Goal: Find contact information: Find contact information

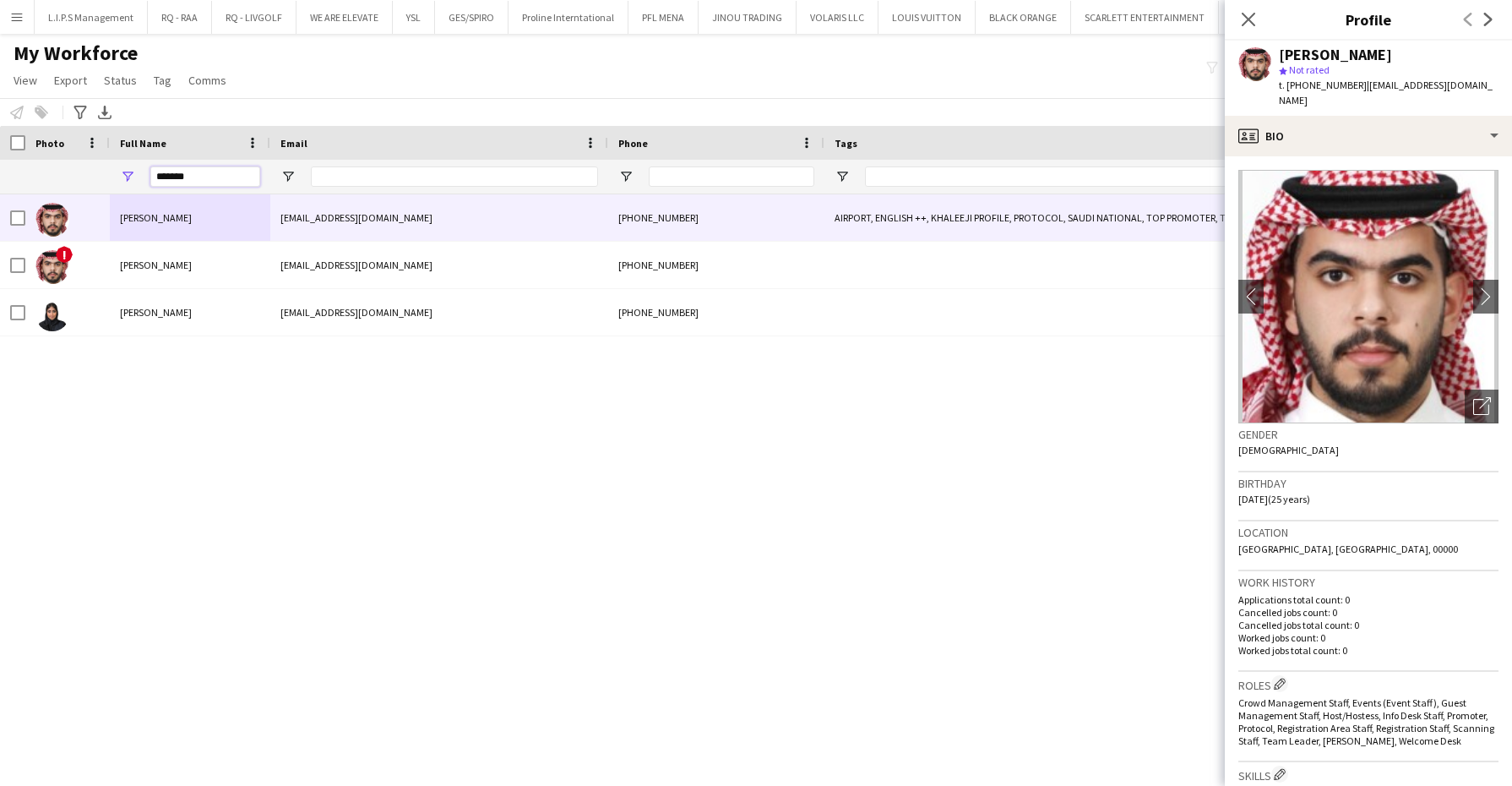
scroll to position [317, 0]
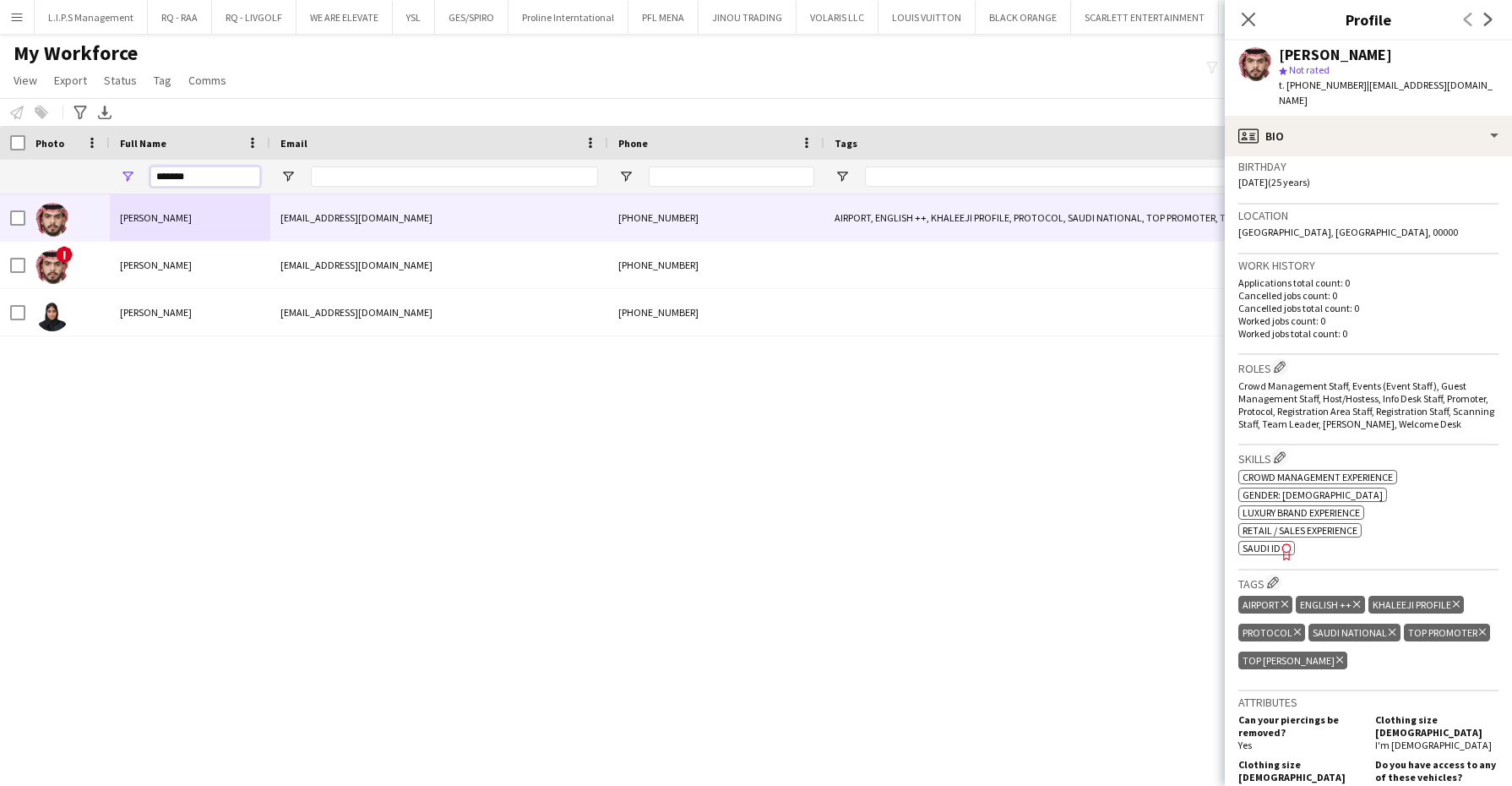
drag, startPoint x: 0, startPoint y: 0, endPoint x: 16, endPoint y: 165, distance: 165.8
click at [16, 165] on div "*******" at bounding box center [1452, 176] width 2905 height 33
type input "*"
click at [822, 16] on button "VOLARIS LLC Close" at bounding box center [838, 17] width 82 height 33
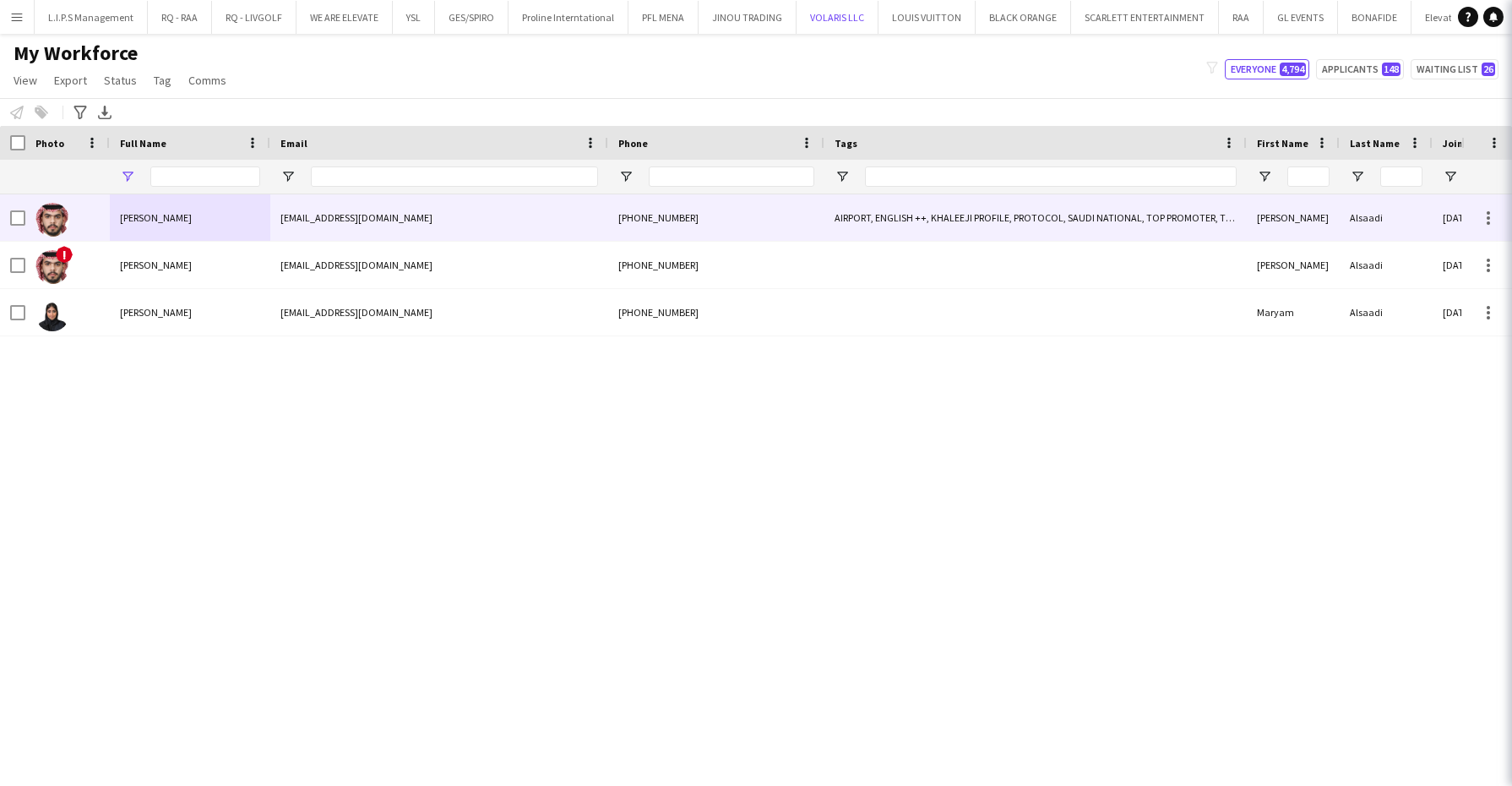
click at [822, 16] on button "VOLARIS LLC Close" at bounding box center [838, 17] width 82 height 33
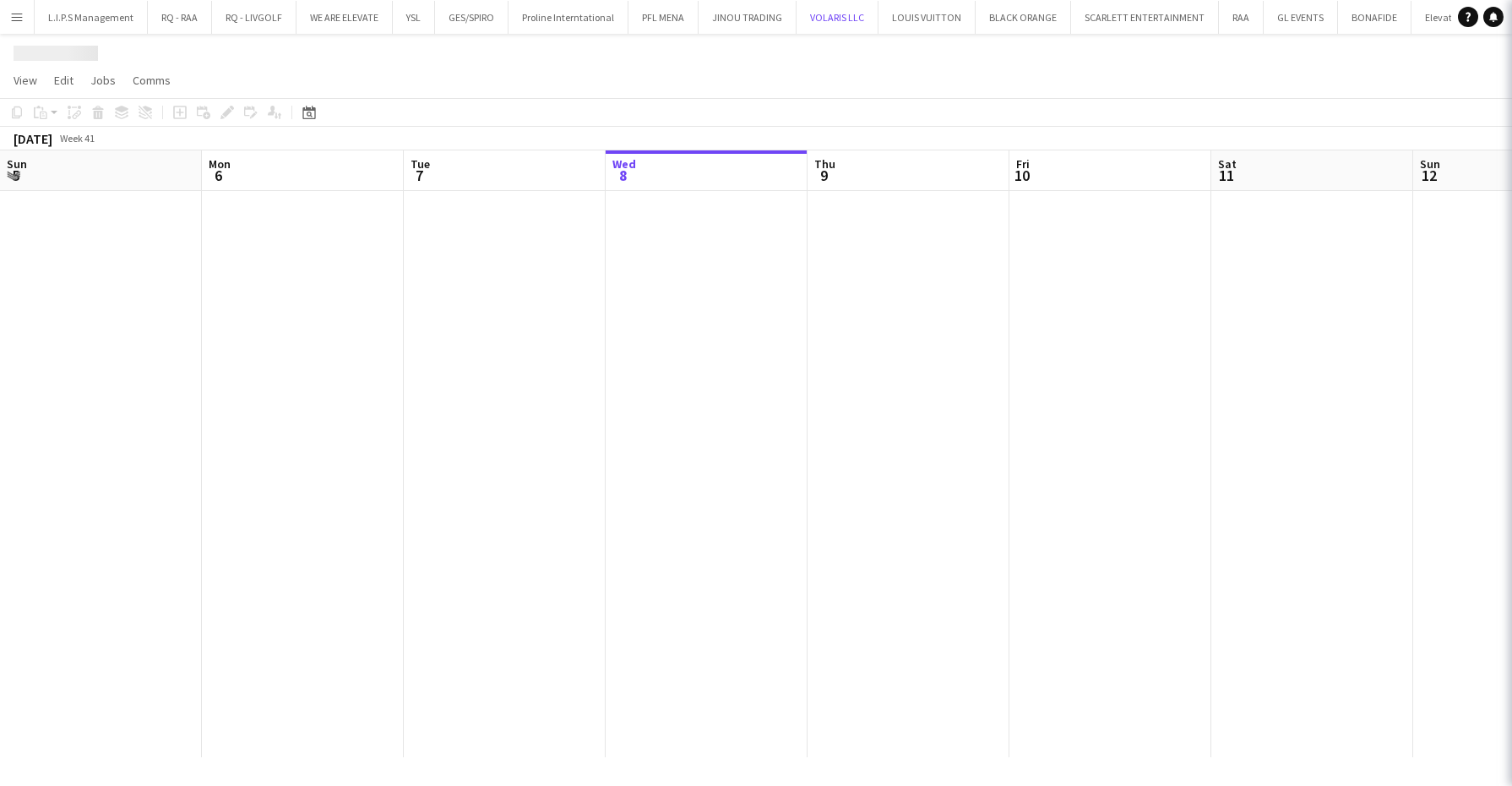
scroll to position [0, 404]
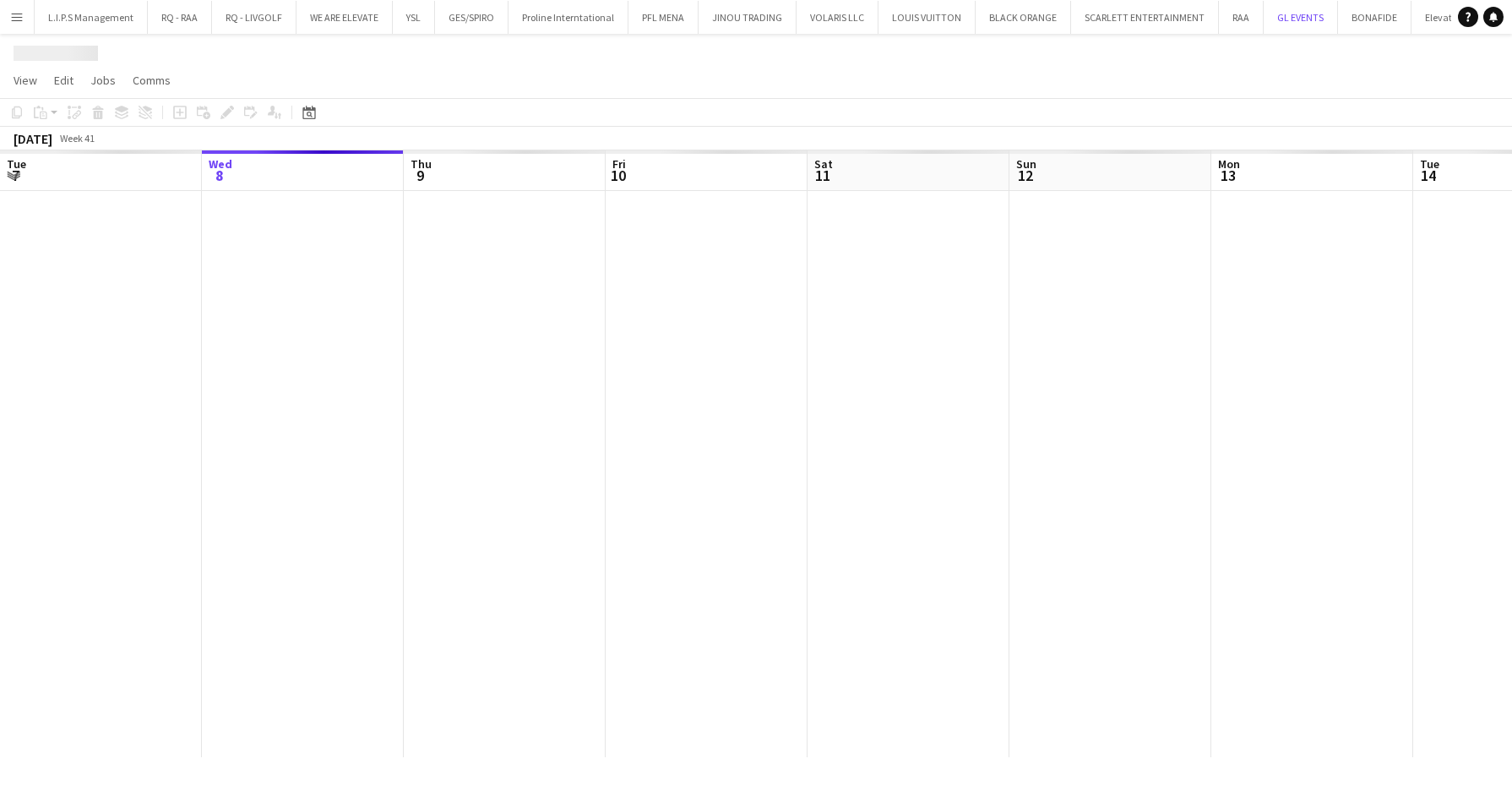
click at [1264, 21] on button "GL EVENTS Close" at bounding box center [1301, 17] width 74 height 33
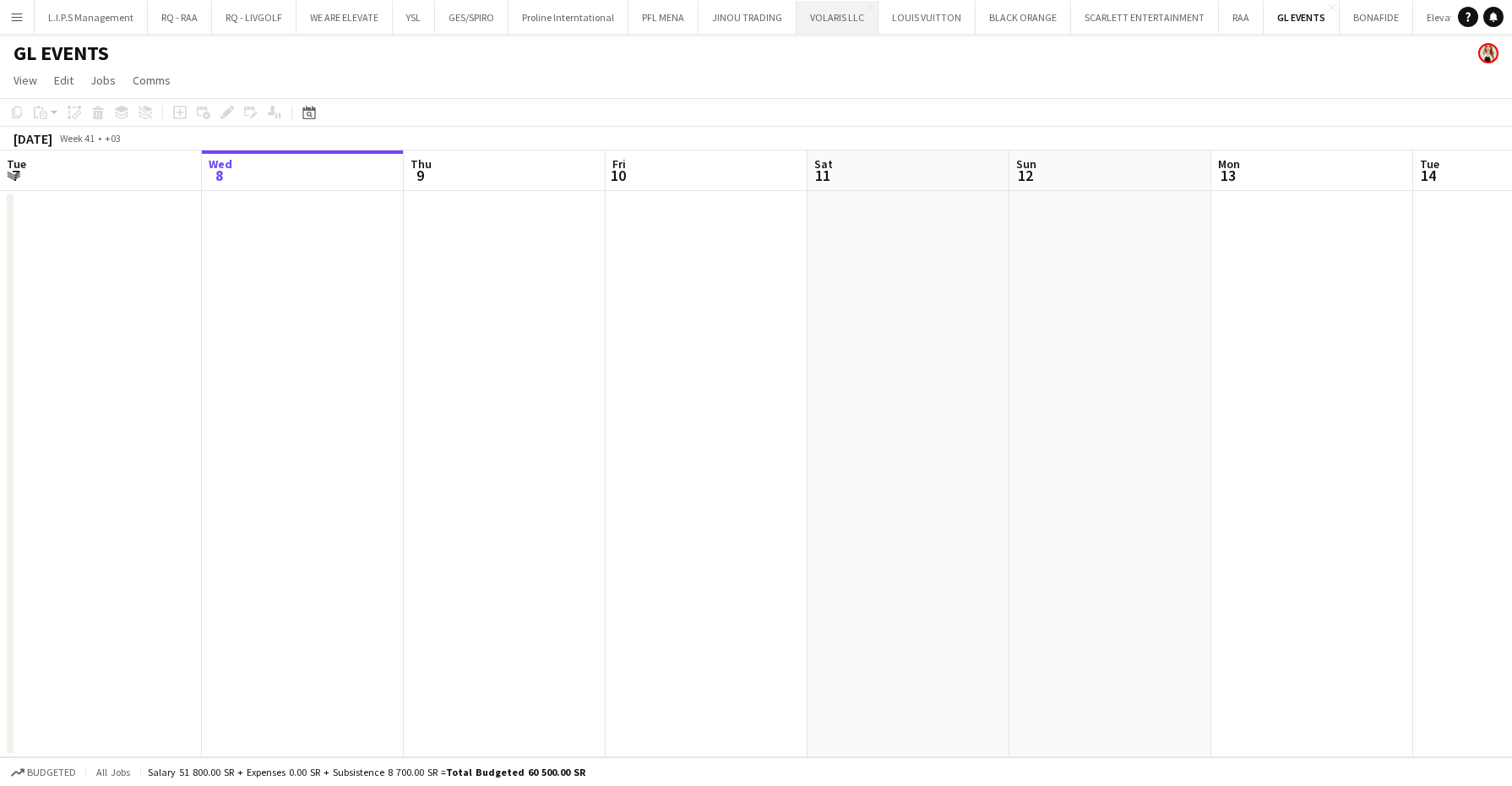
click at [818, 16] on button "VOLARIS LLC Close" at bounding box center [838, 17] width 82 height 33
click at [643, 418] on app-date-cell at bounding box center [708, 474] width 202 height 566
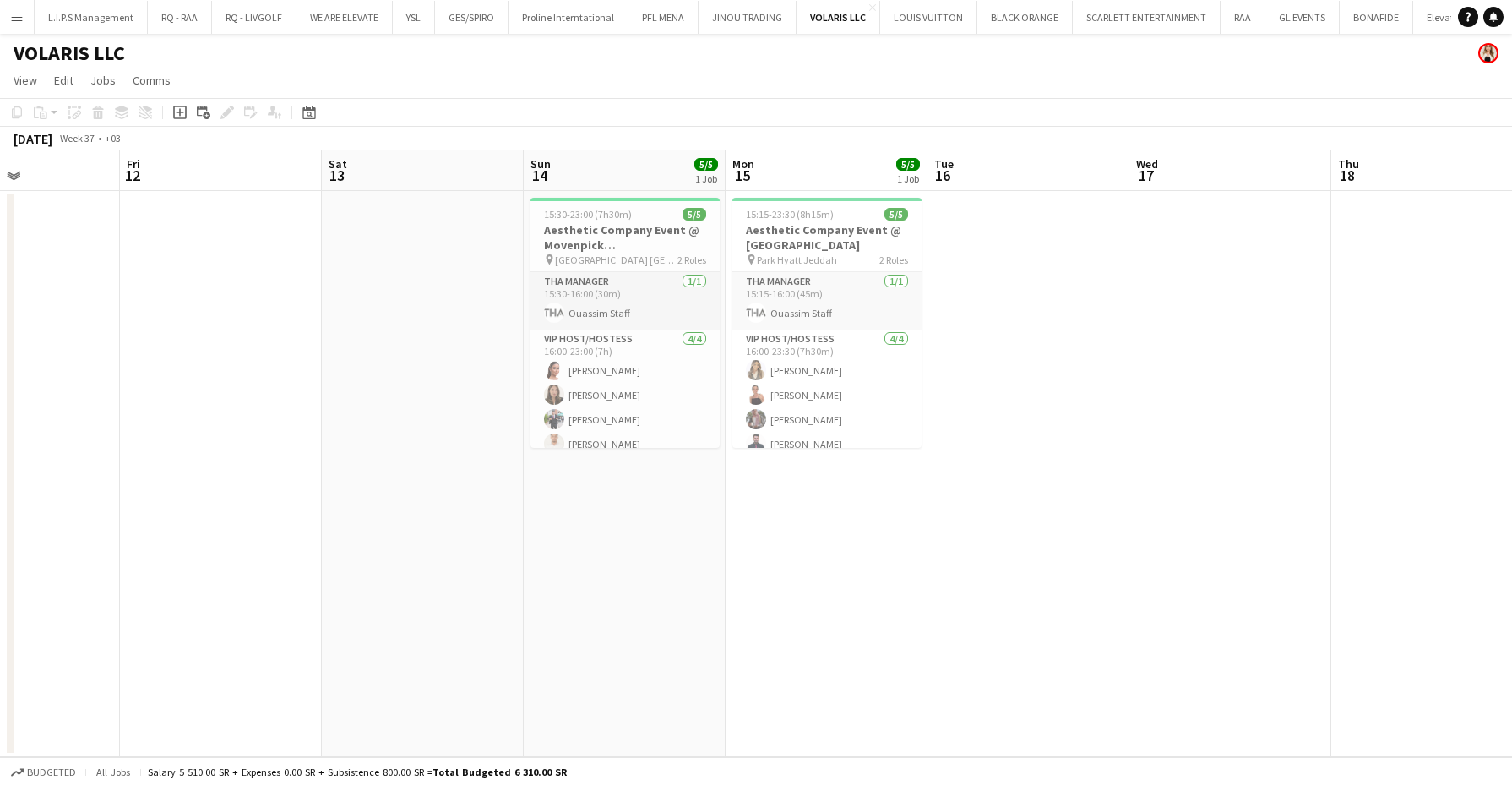
scroll to position [0, 484]
click at [643, 418] on app-card-role "VIP Host/Hostess 4/4 16:00-23:00 (7h) Haneen Alshoukairy Quyen Dinh Mohammed Ab…" at bounding box center [627, 394] width 189 height 131
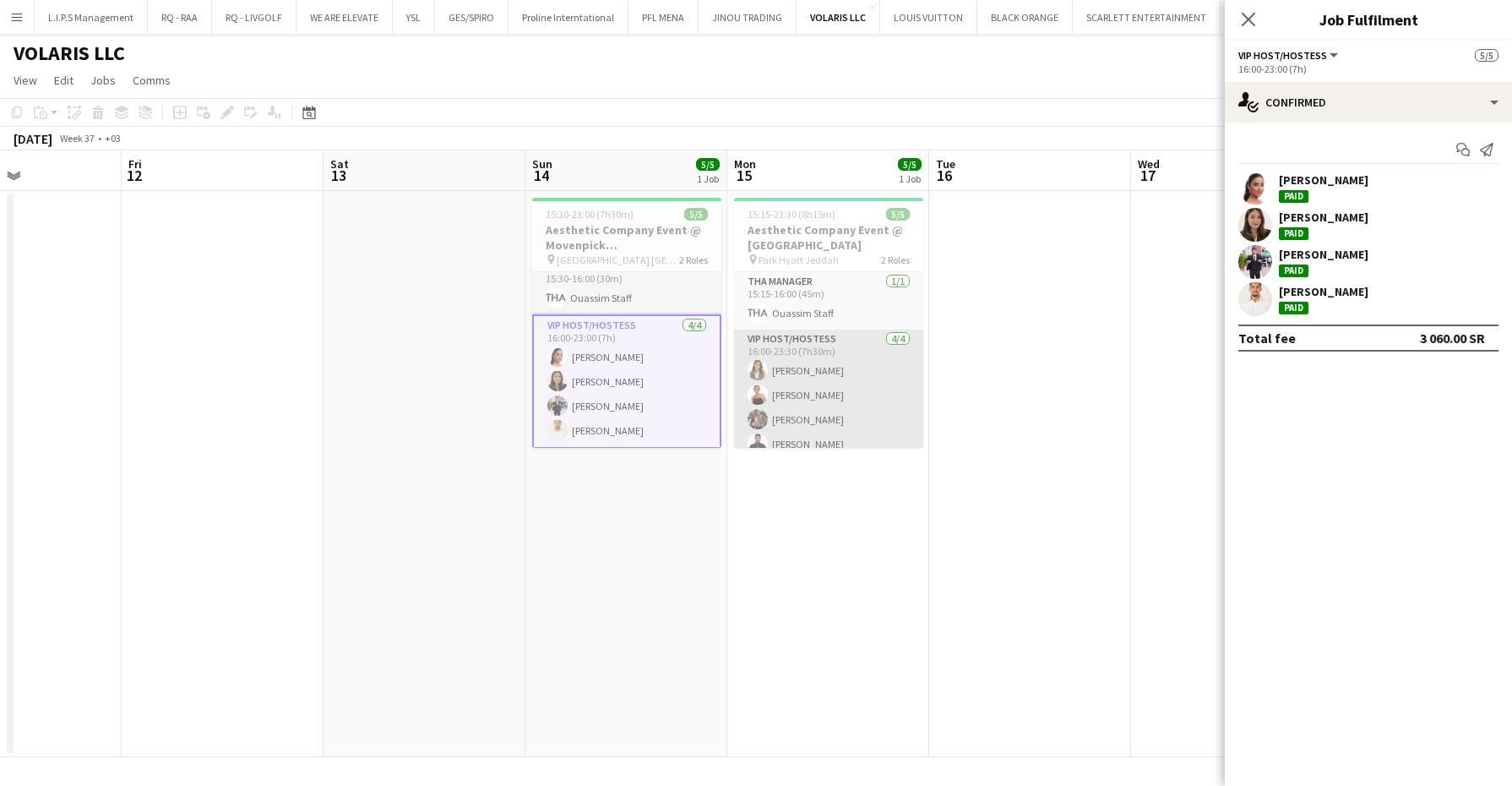
scroll to position [11, 0]
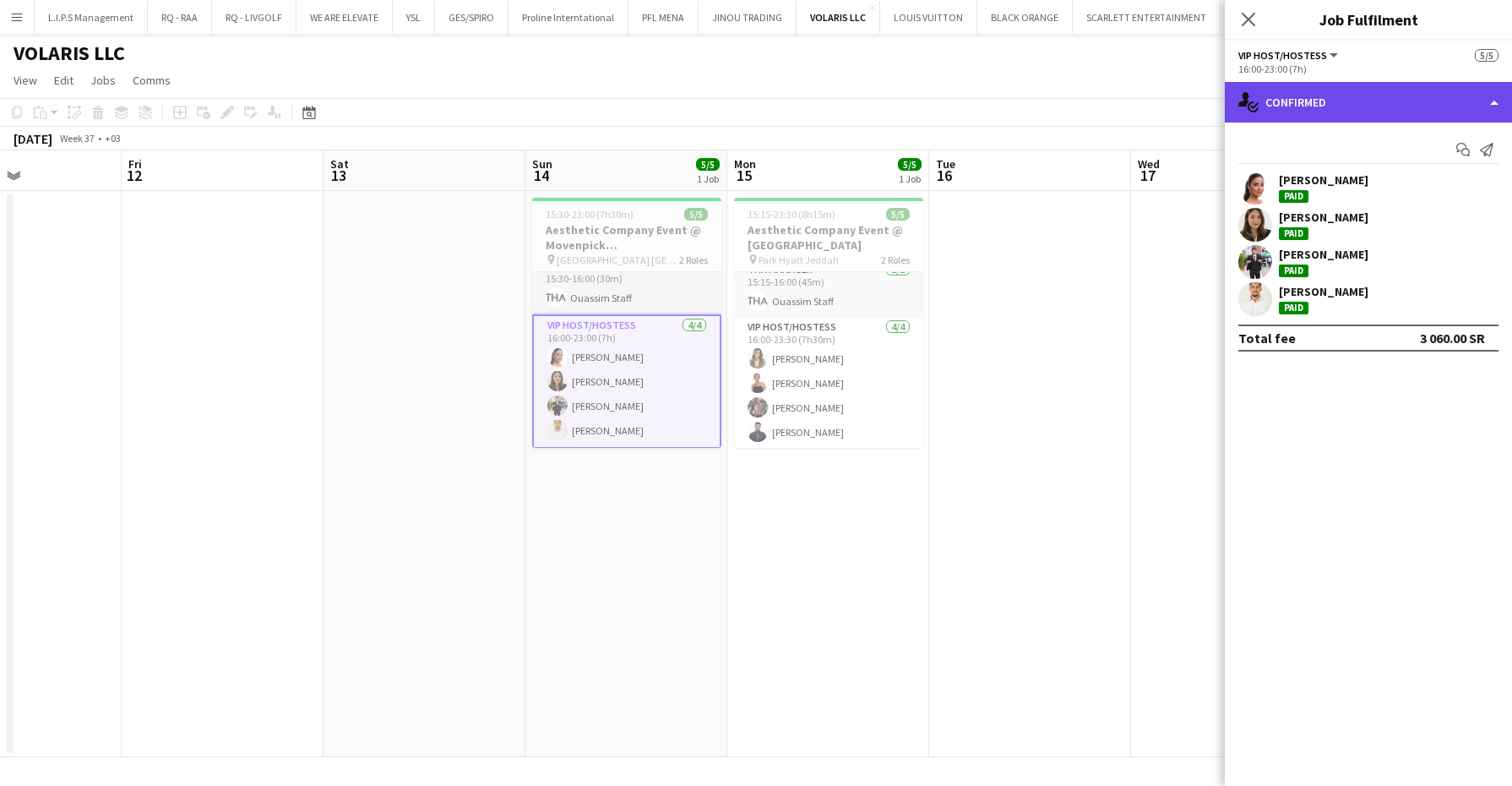
click at [1384, 96] on div "single-neutral-actions-check-2 Confirmed" at bounding box center [1368, 102] width 287 height 40
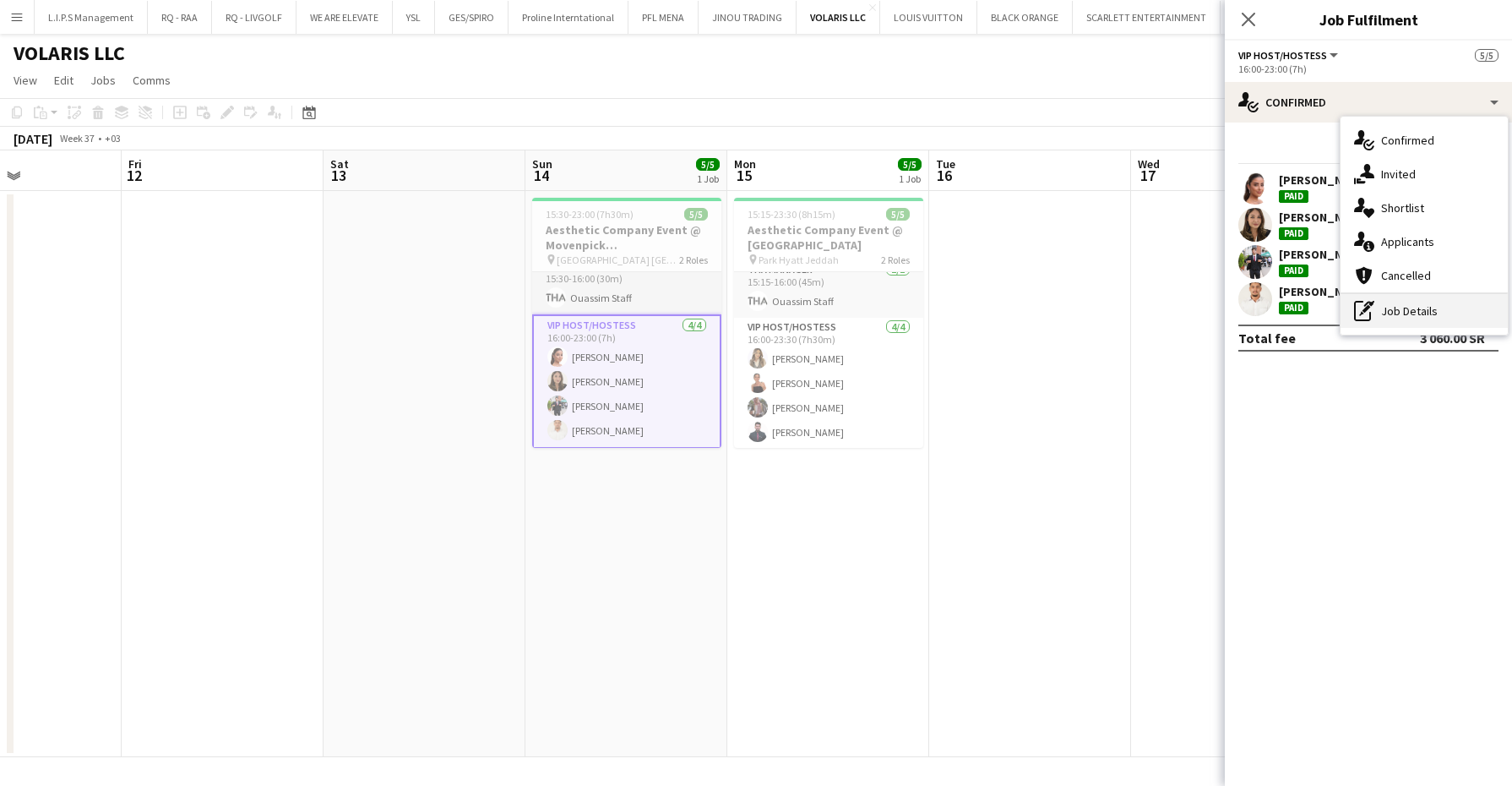
click at [1428, 311] on div "pen-write Job Details" at bounding box center [1424, 310] width 167 height 33
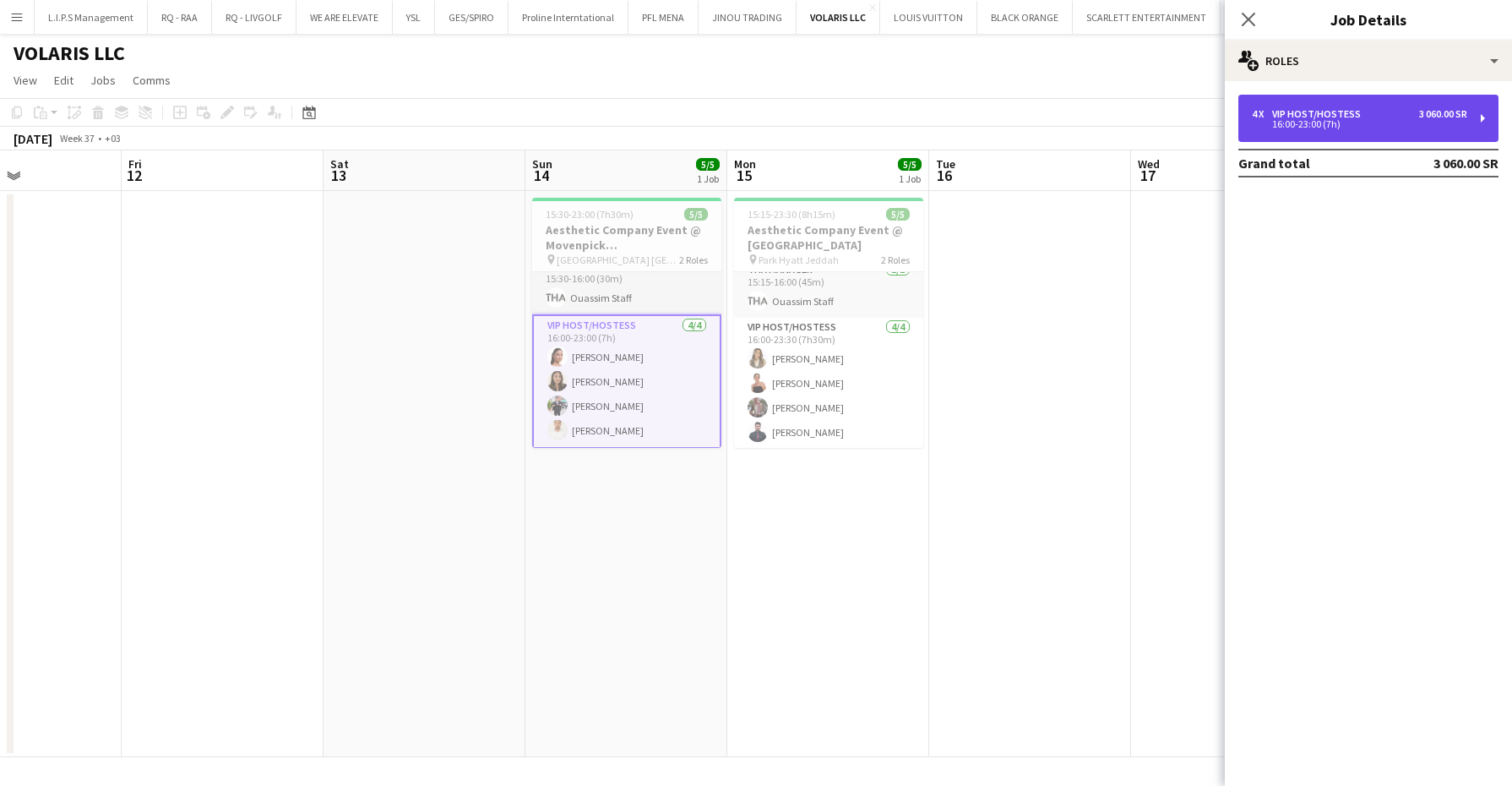
click at [1459, 139] on div "4 x VIP Host/Hostess 3 060.00 SR 16:00-23:00 (7h)" at bounding box center [1369, 118] width 261 height 48
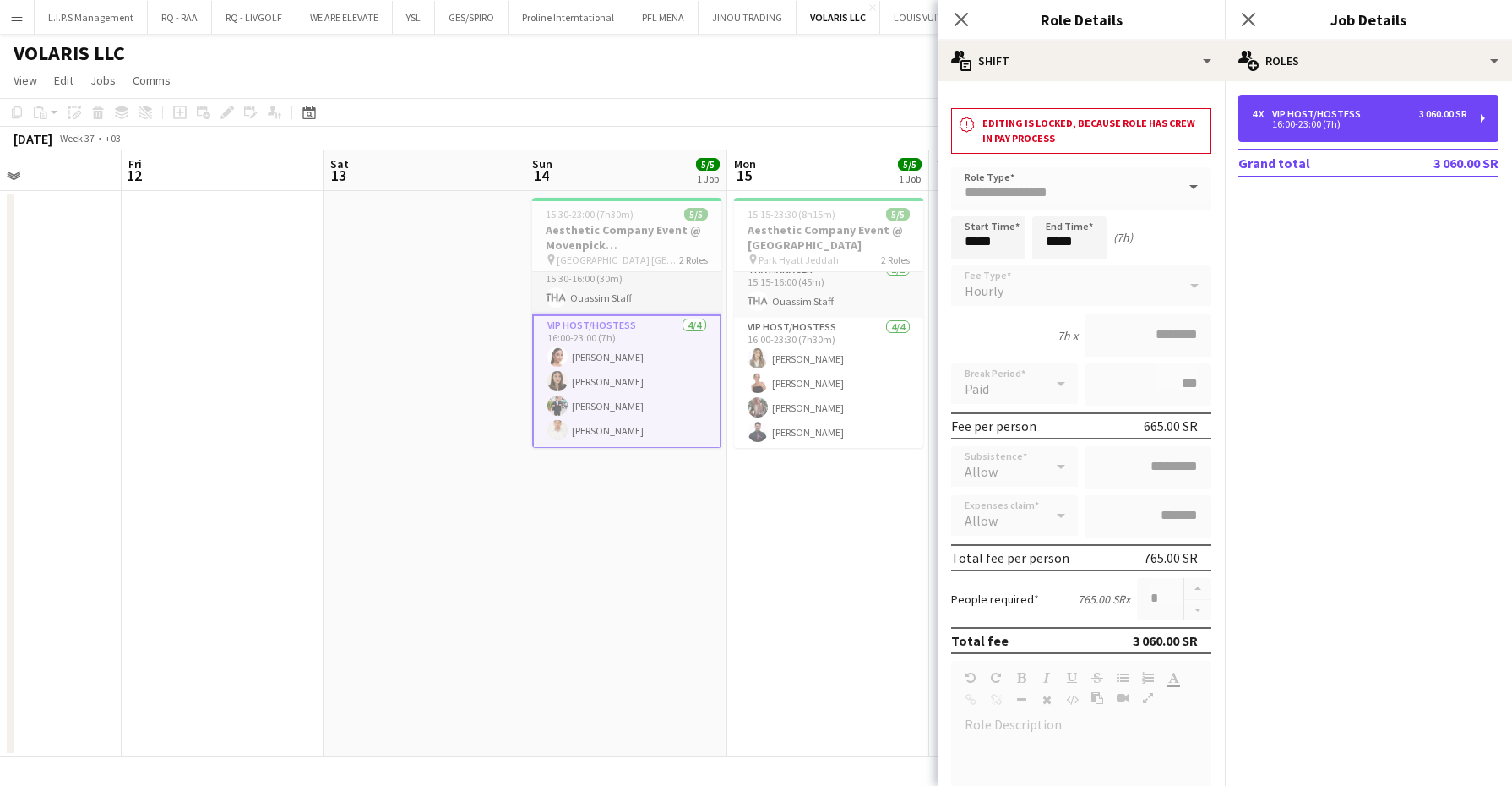
scroll to position [268, 0]
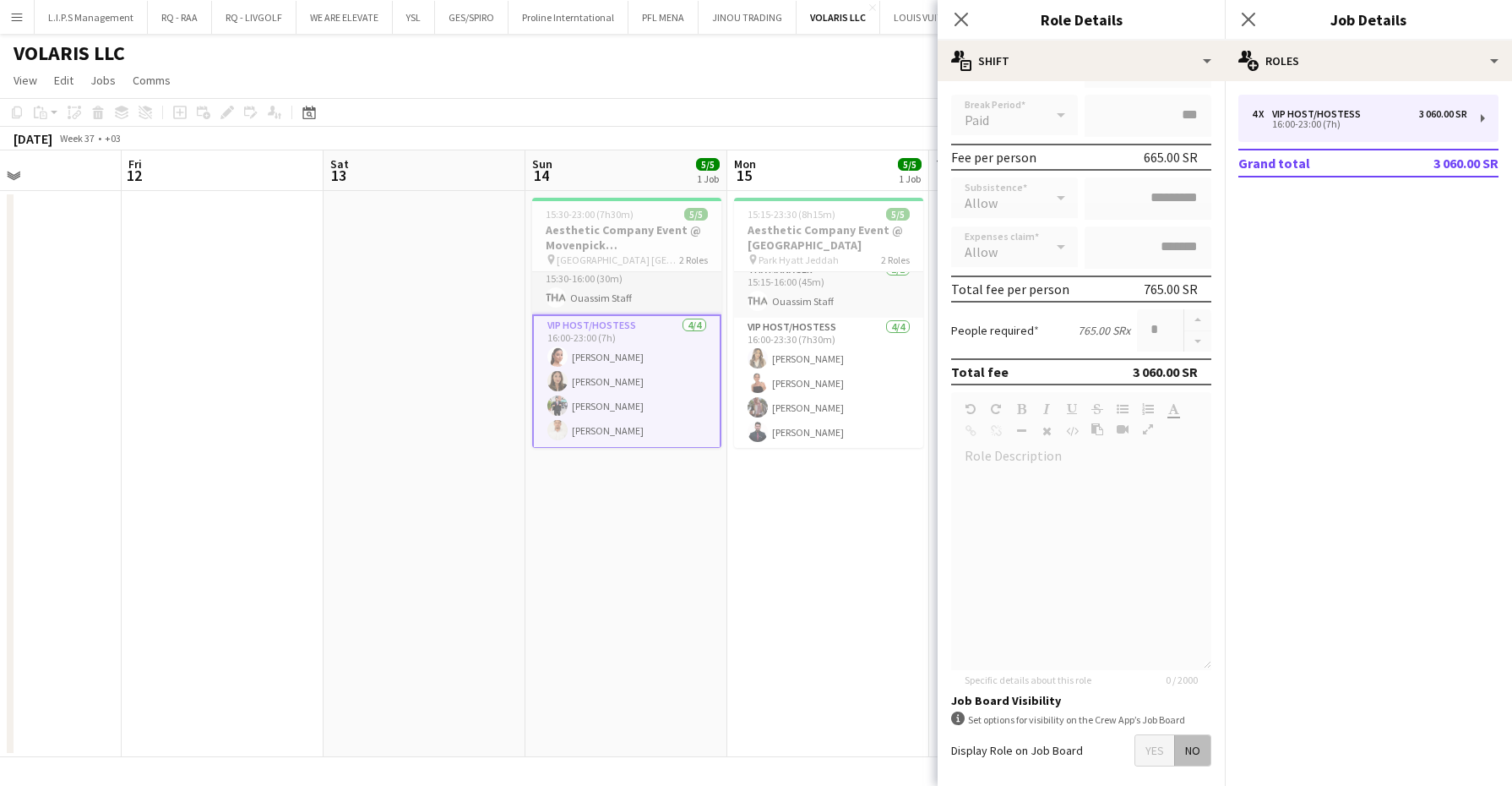
click at [677, 402] on app-card-role "VIP Host/Hostess 4/4 16:00-23:00 (7h) Haneen Alshoukairy Quyen Dinh Mohammed Ab…" at bounding box center [627, 381] width 189 height 135
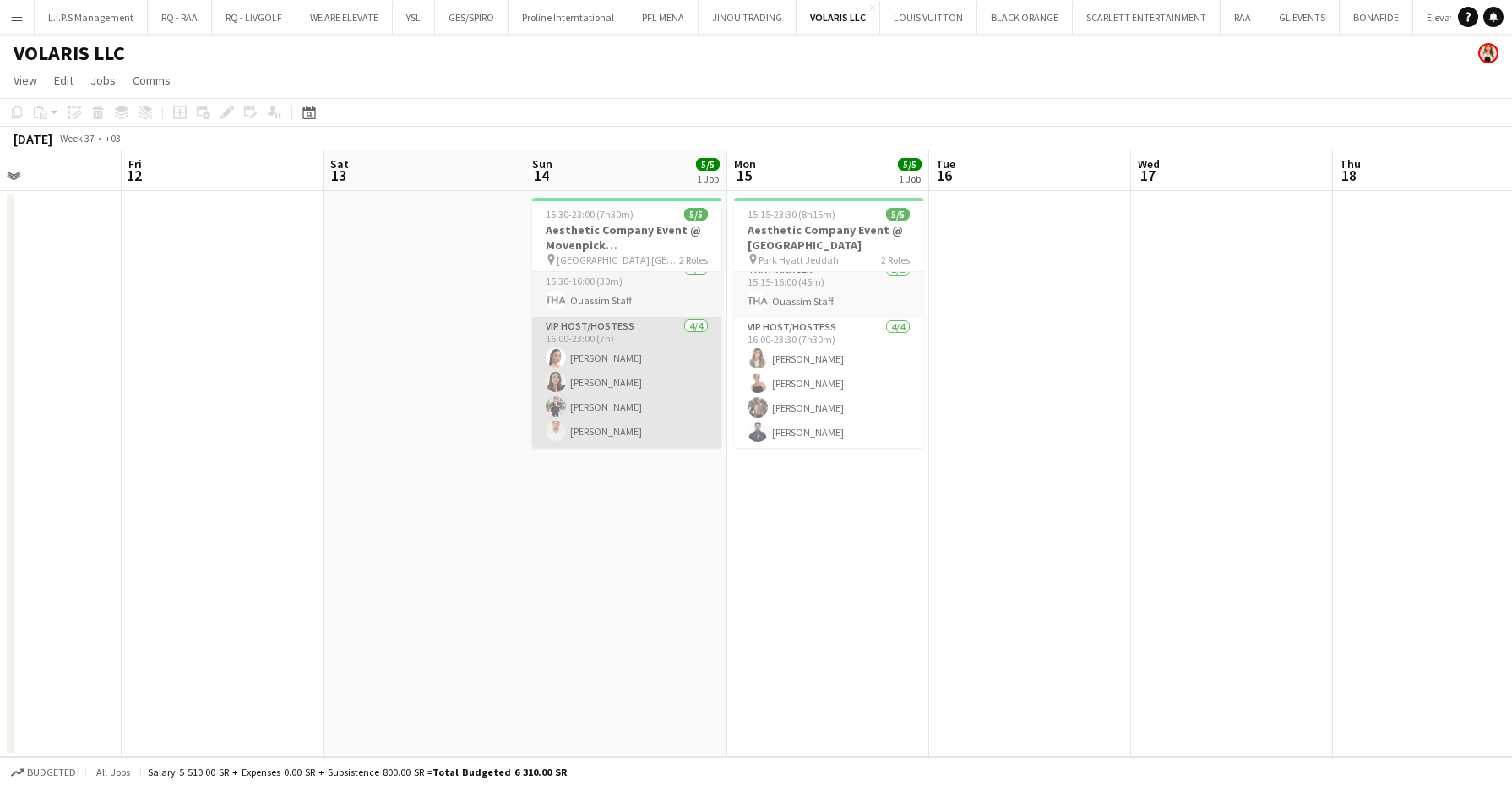
click at [677, 402] on app-card-role "VIP Host/Hostess 4/4 16:00-23:00 (7h) Haneen Alshoukairy Quyen Dinh Mohammed Ab…" at bounding box center [627, 382] width 189 height 131
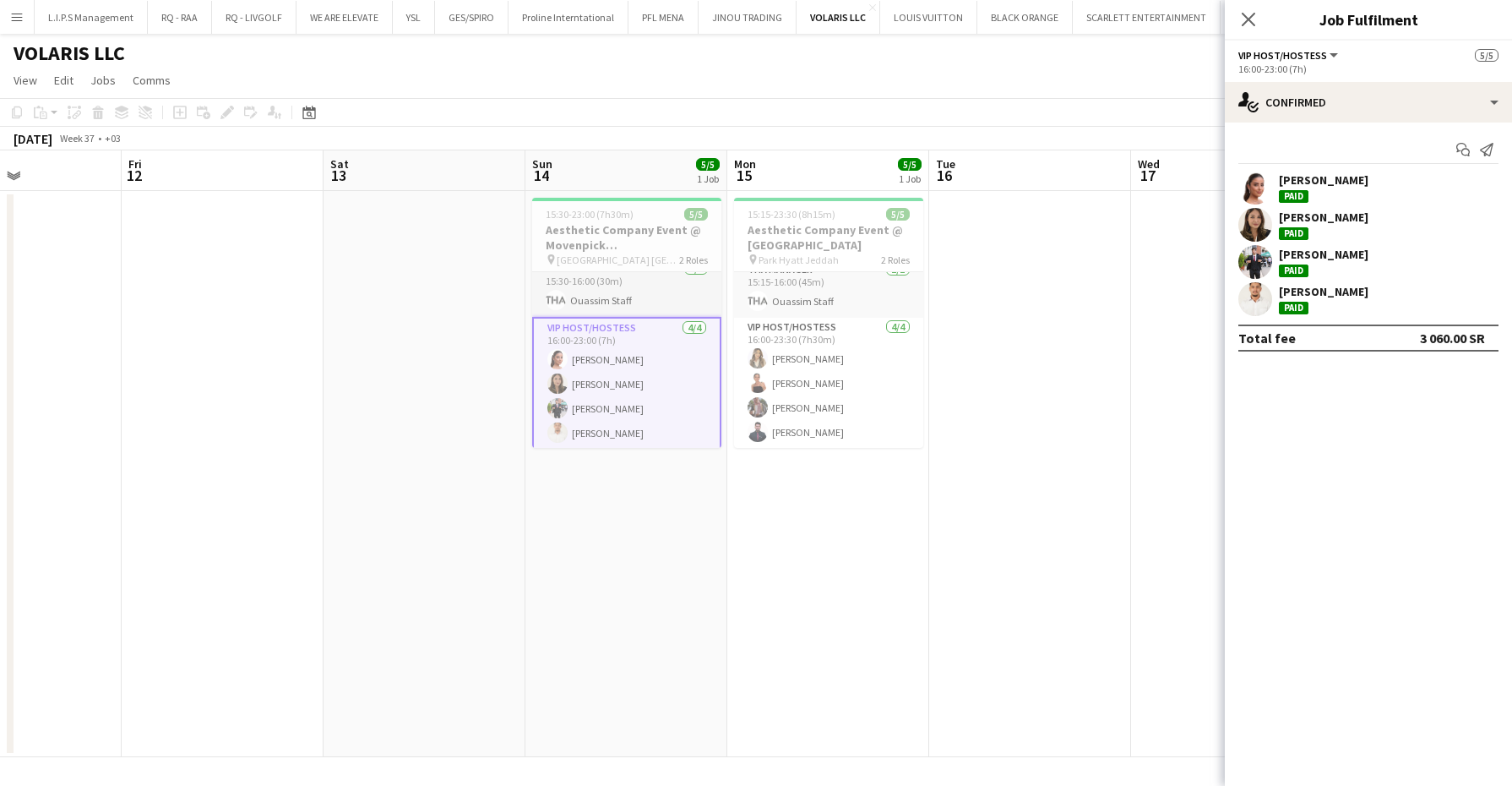
scroll to position [15, 0]
click at [1323, 218] on div "Quyen Dinh" at bounding box center [1324, 218] width 90 height 15
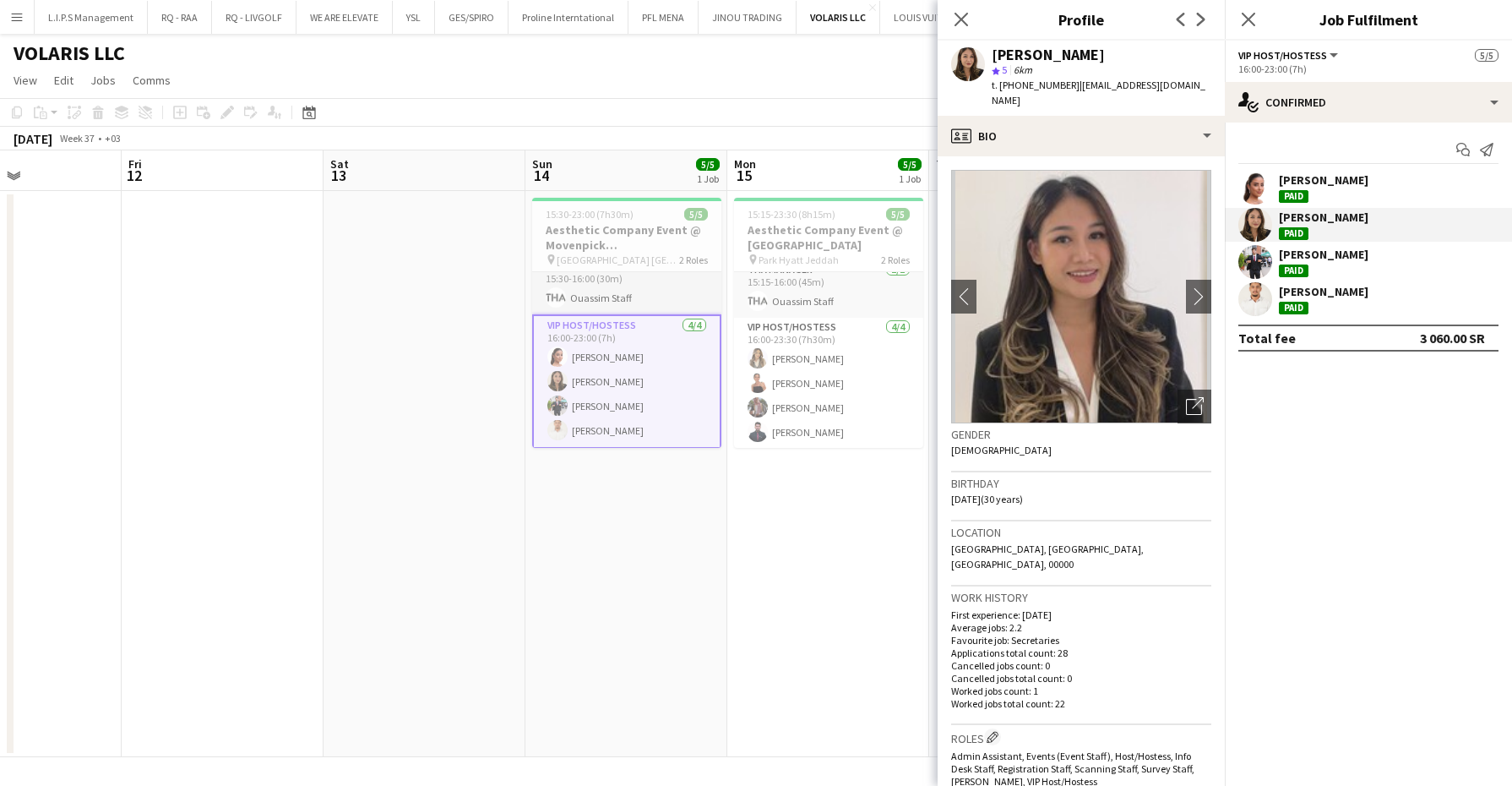
click at [1302, 184] on div "Haneen Alshoukairy" at bounding box center [1324, 181] width 90 height 15
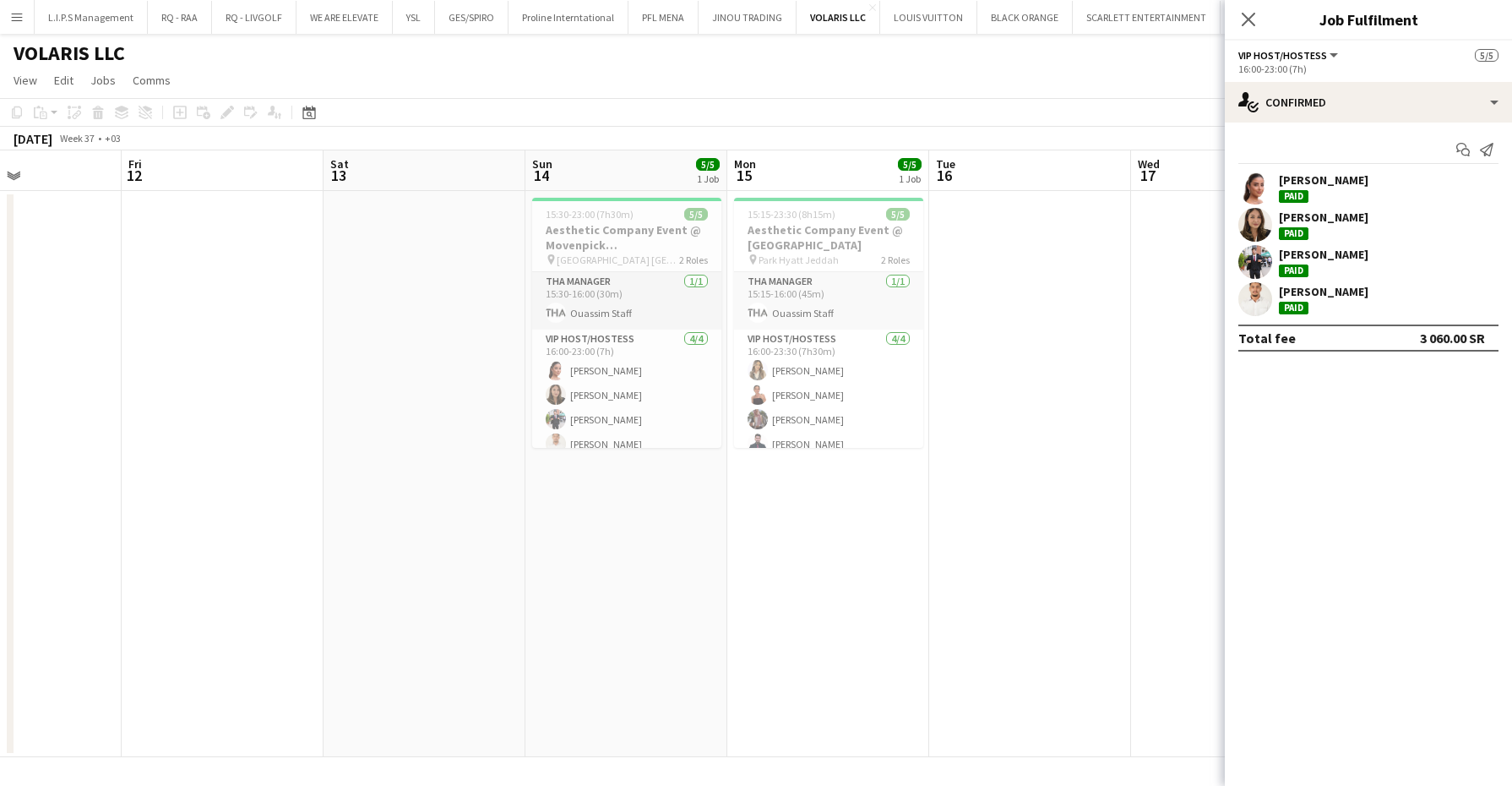
click at [10, 22] on app-icon "Menu" at bounding box center [17, 17] width 13 height 13
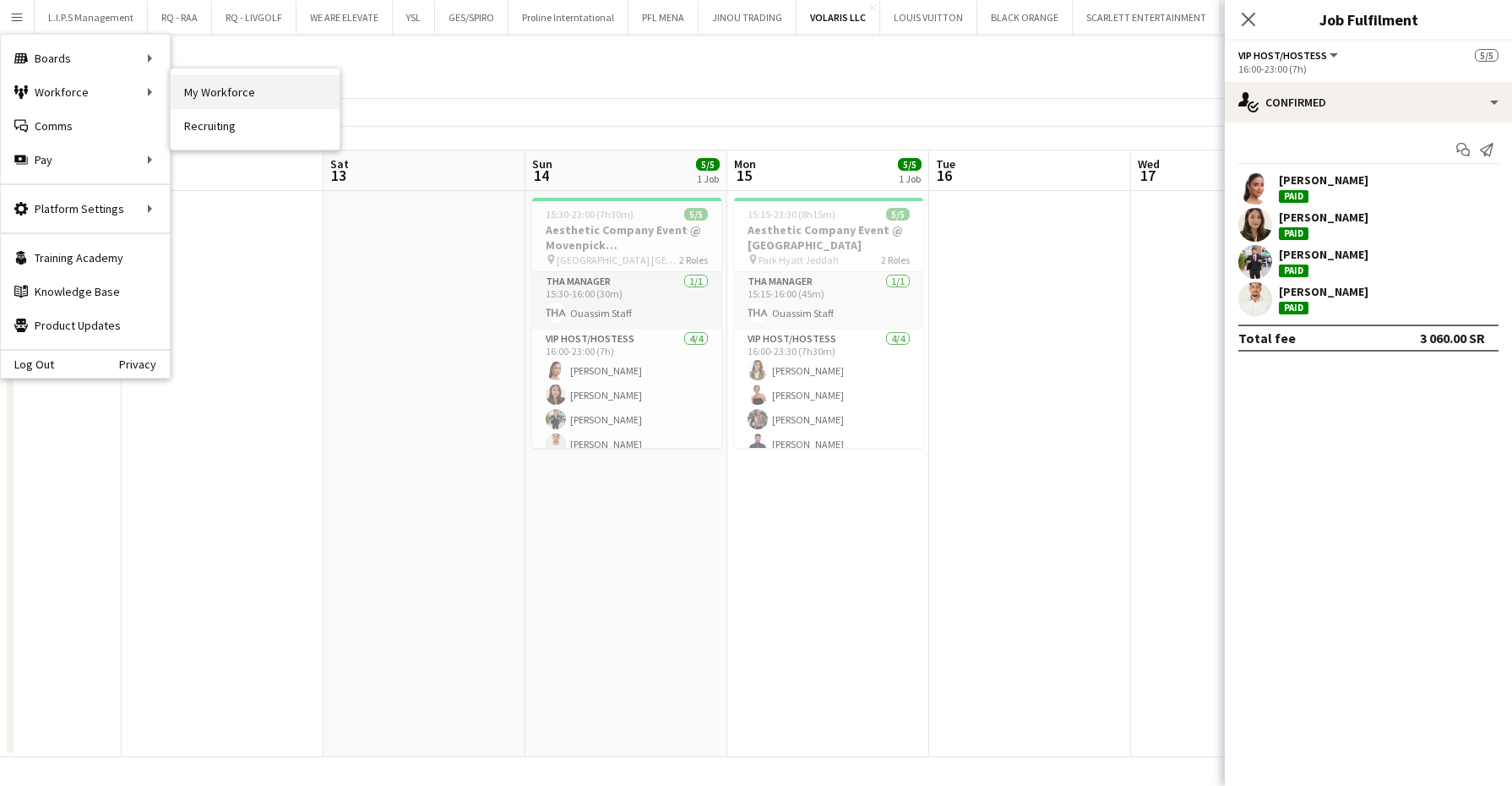
click at [195, 94] on link "My Workforce" at bounding box center [255, 92] width 169 height 33
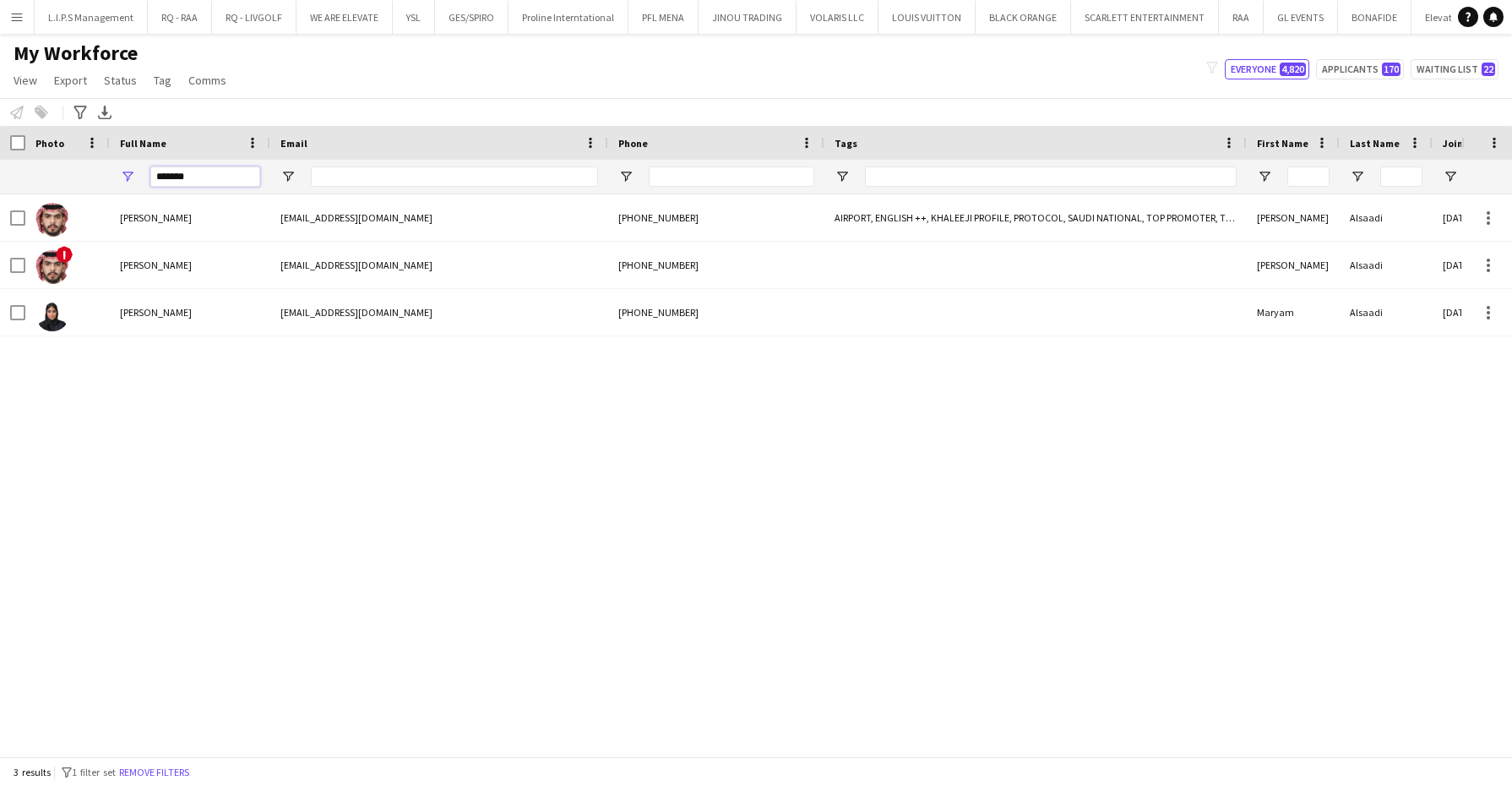
click at [228, 181] on input "*******" at bounding box center [205, 176] width 110 height 20
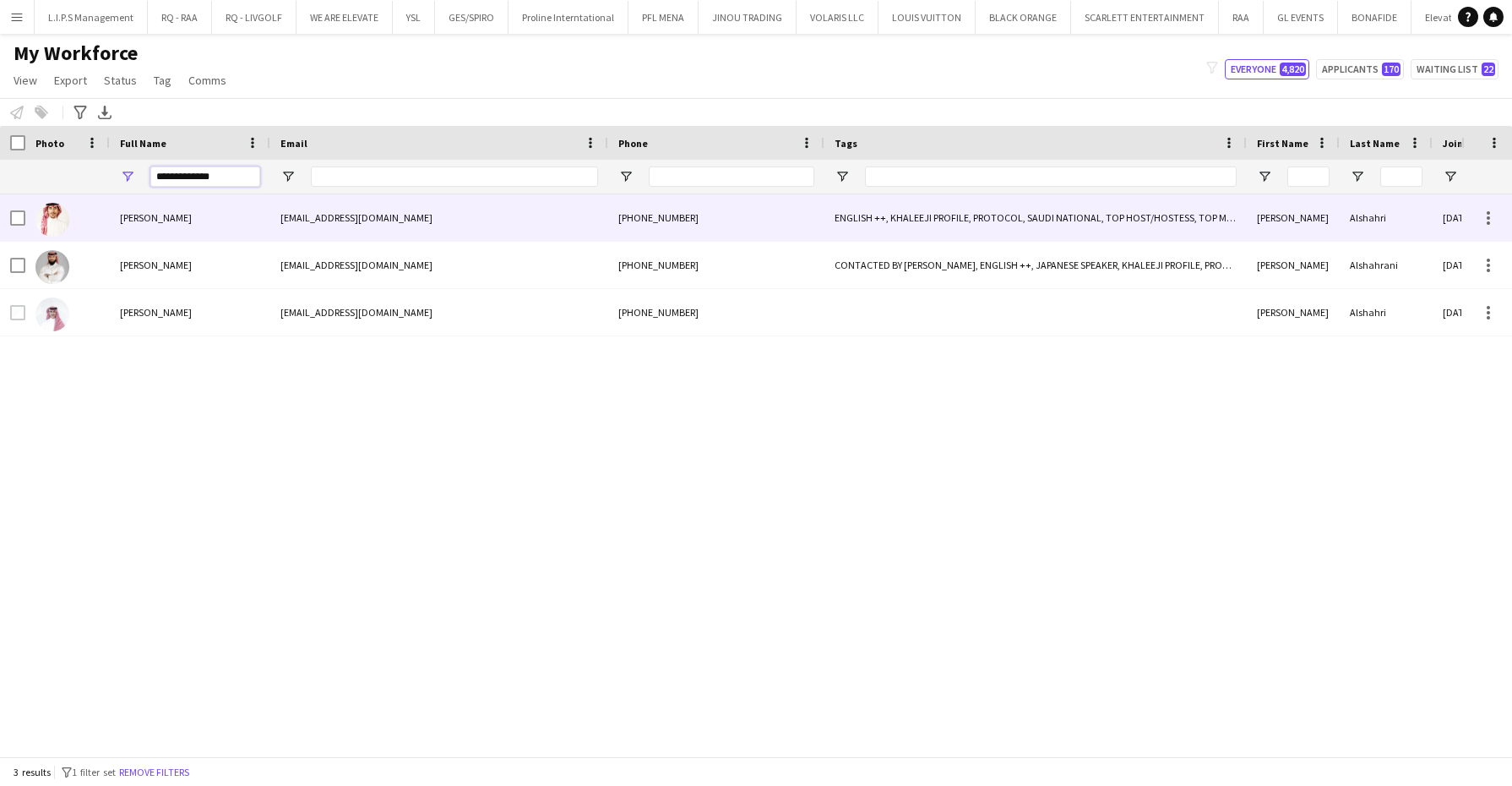
type input "**********"
click at [253, 214] on div "Khalid Alshahri" at bounding box center [190, 218] width 160 height 47
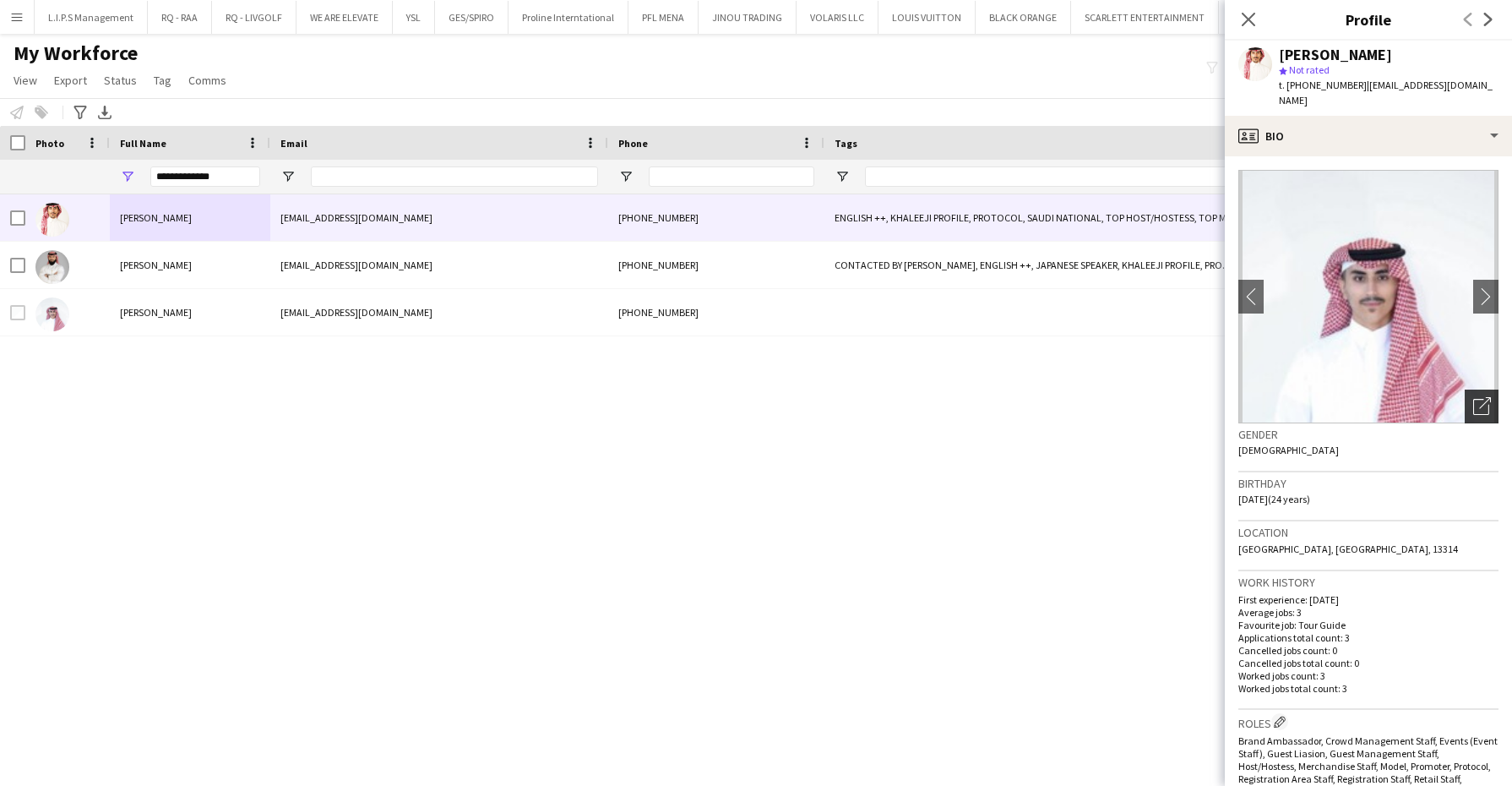
click at [1475, 396] on div "Open photos pop-in" at bounding box center [1481, 406] width 33 height 33
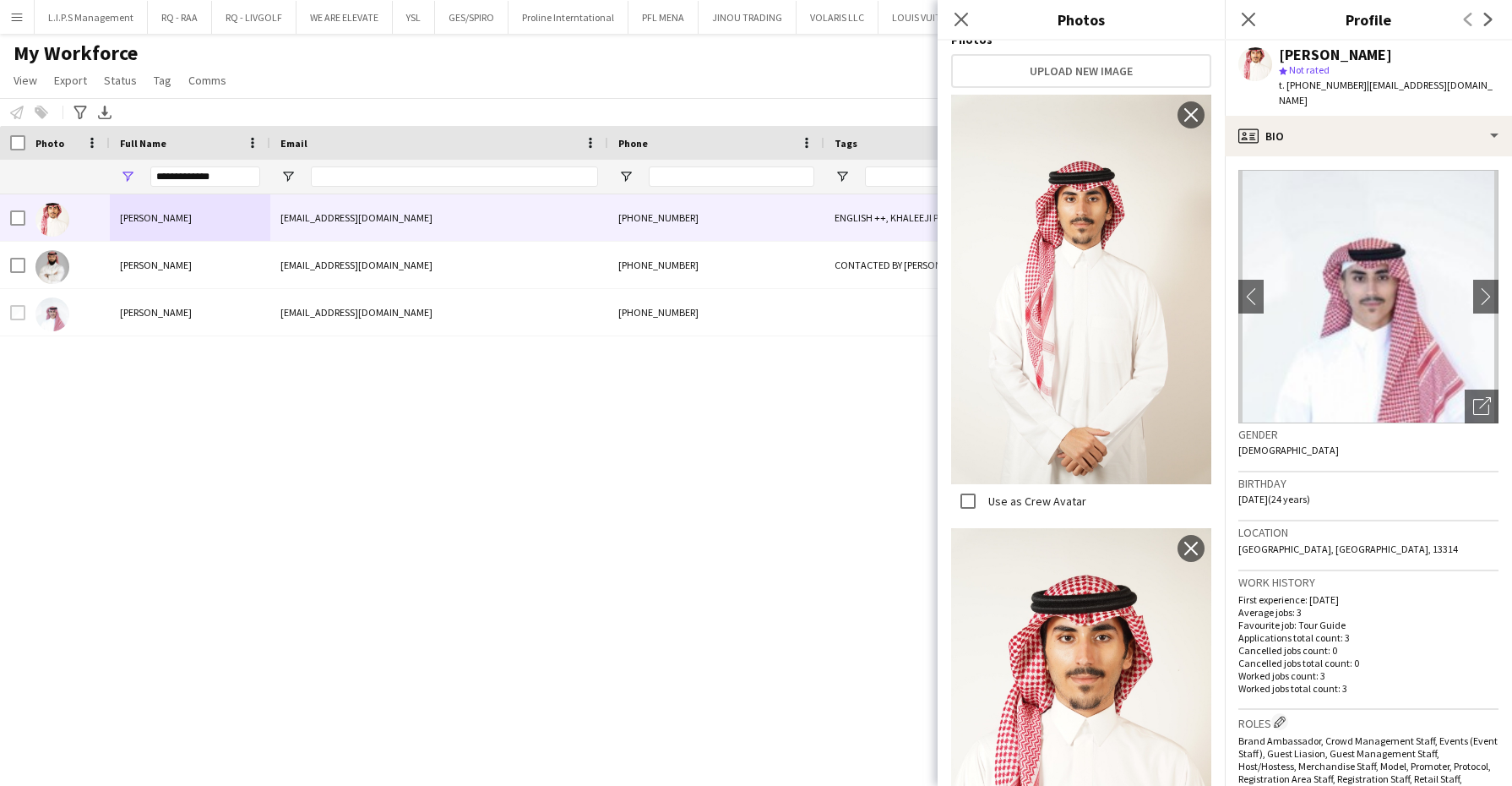
scroll to position [435, 0]
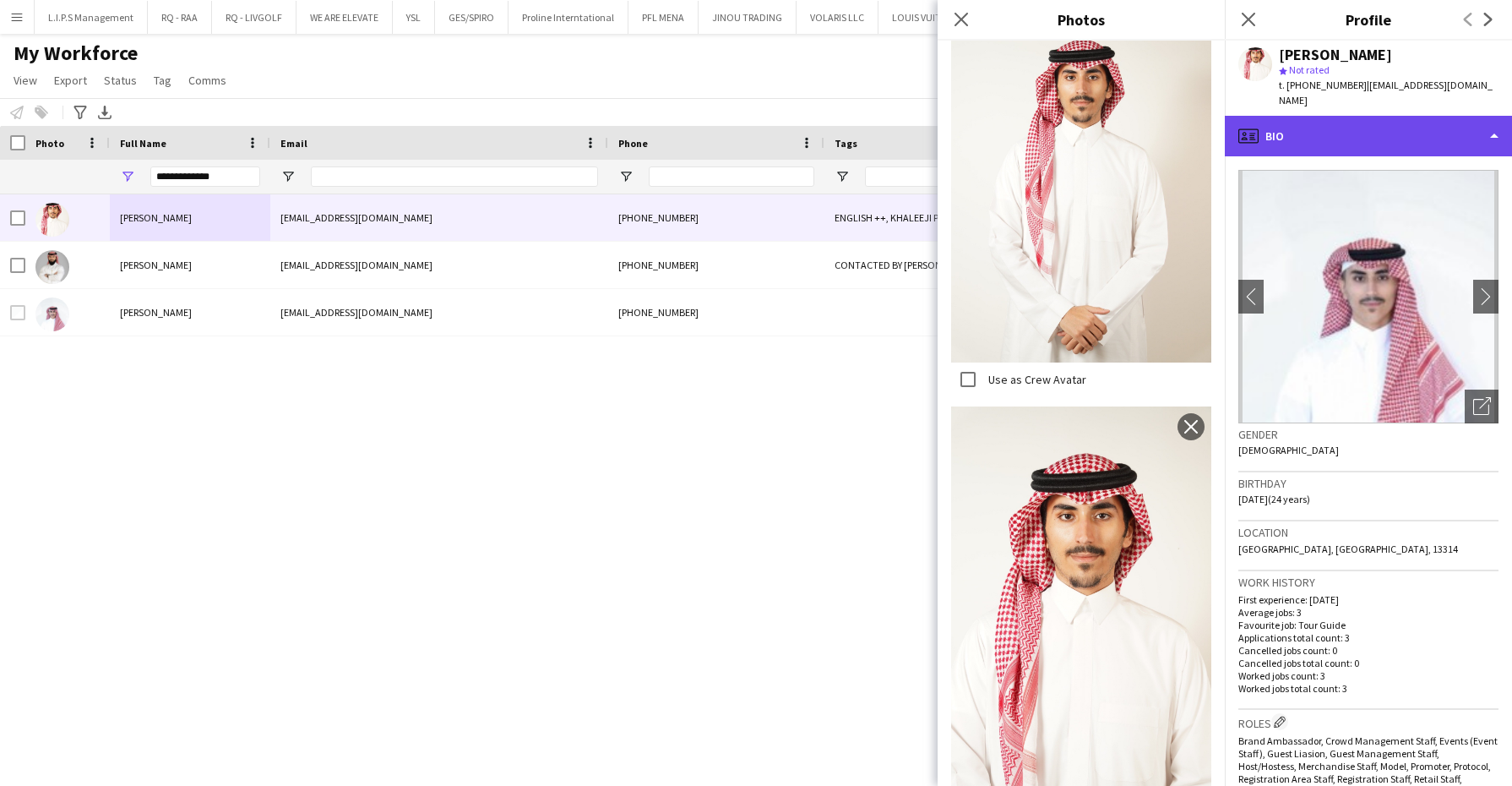
click at [1365, 122] on div "profile Bio" at bounding box center [1368, 136] width 287 height 40
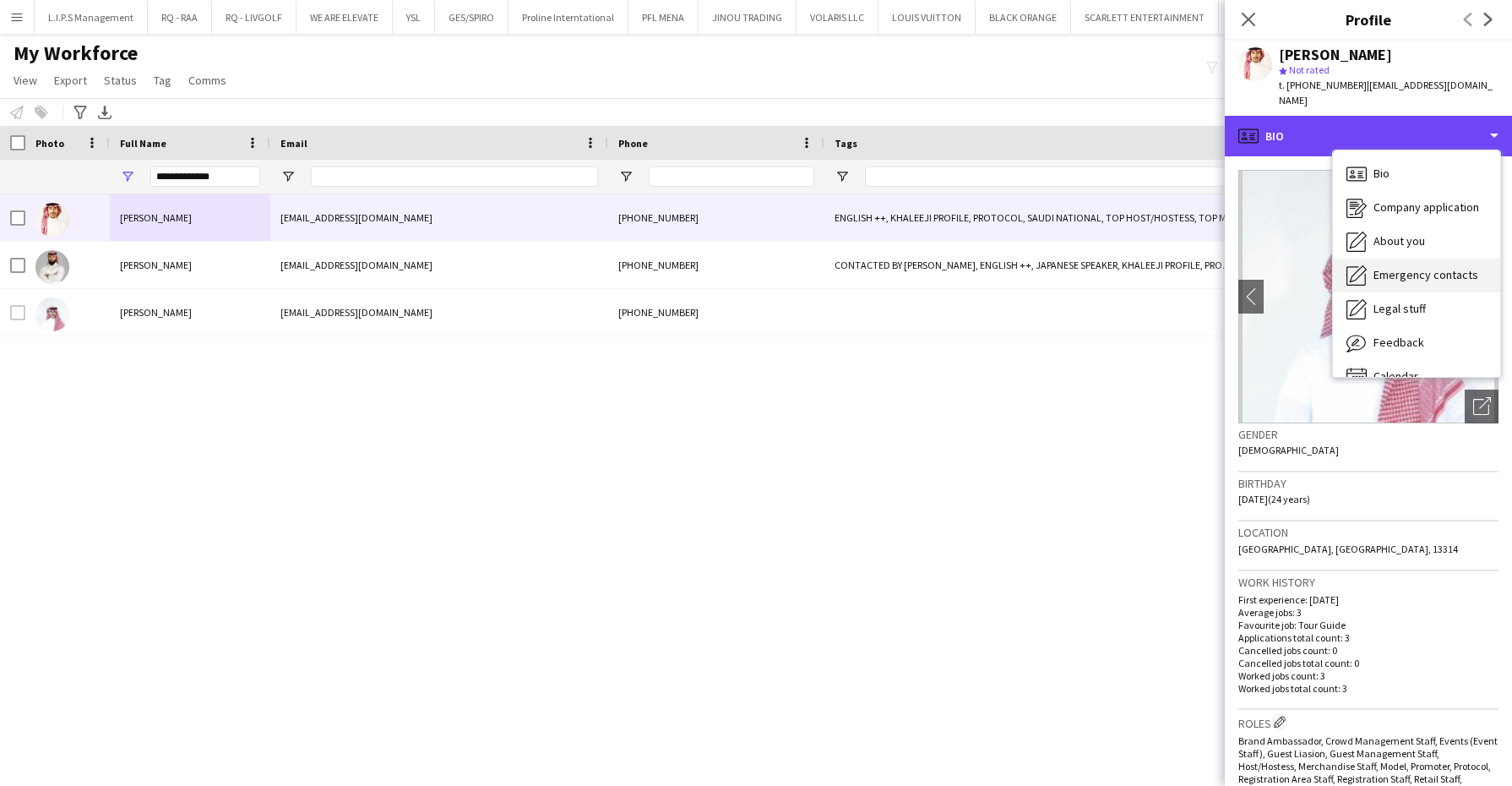
scroll to position [23, 0]
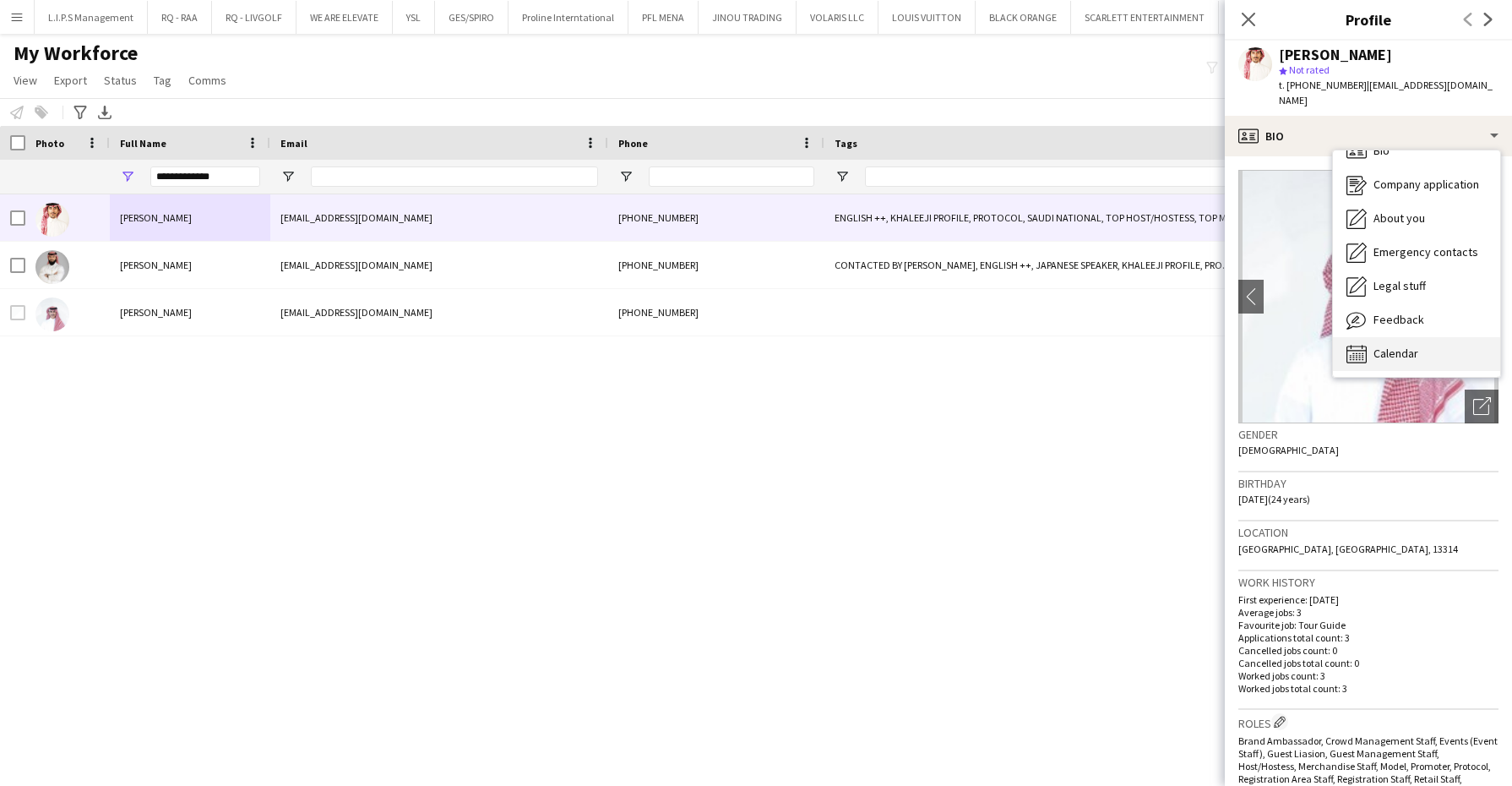
click at [1437, 337] on div "Calendar Calendar" at bounding box center [1417, 353] width 167 height 33
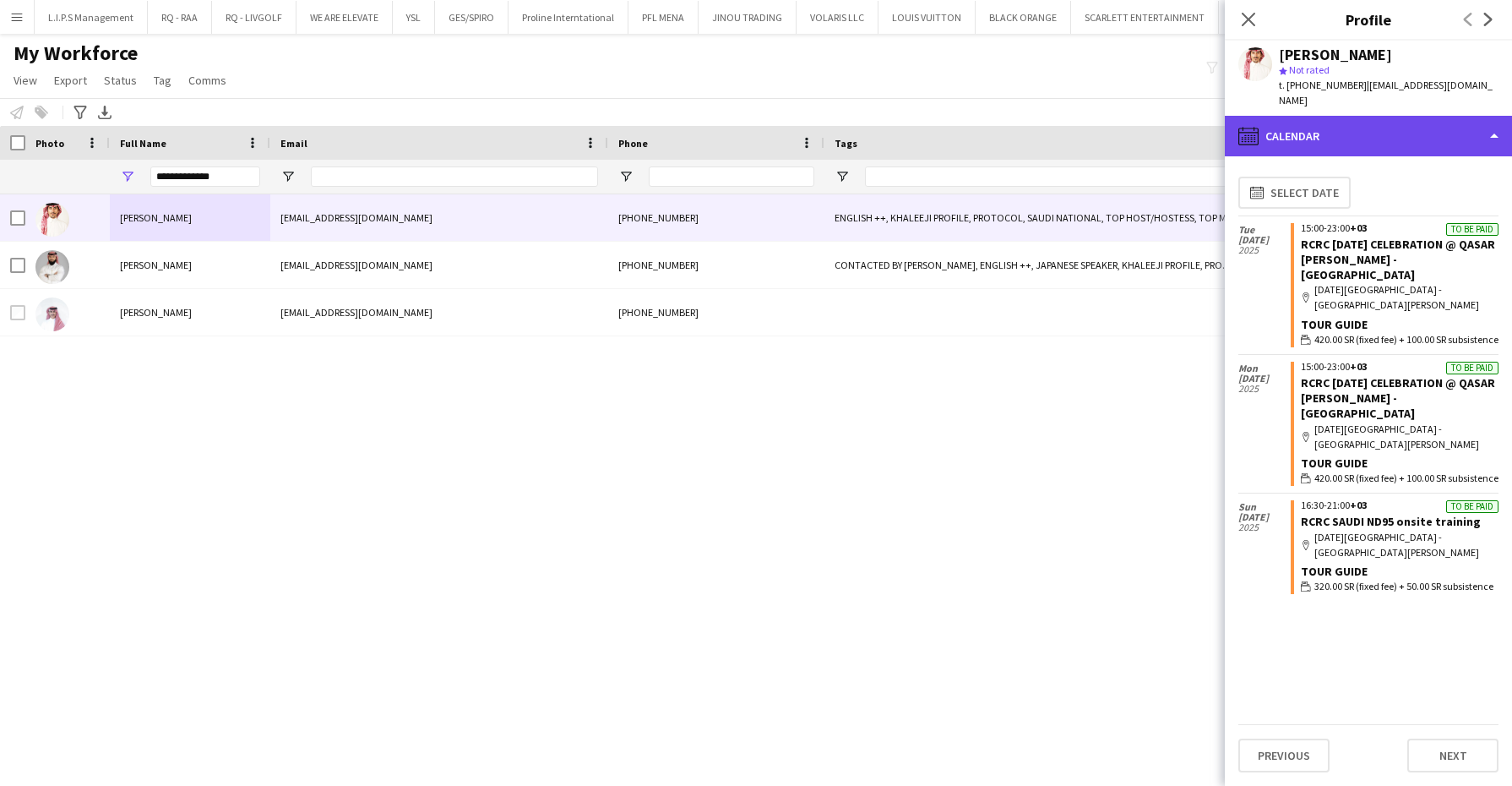
click at [1448, 116] on div "calendar-full Calendar" at bounding box center [1368, 136] width 287 height 40
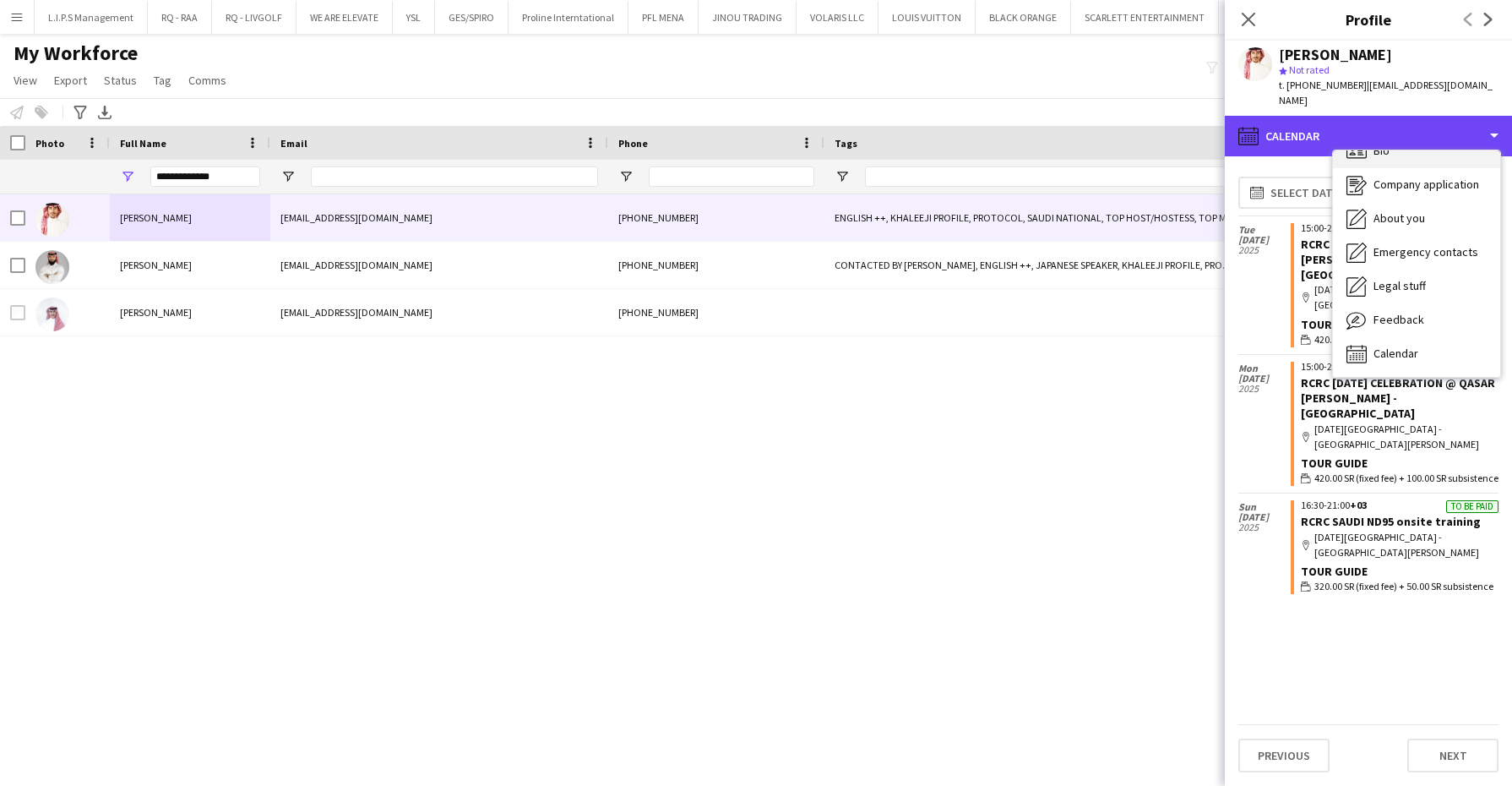
scroll to position [0, 0]
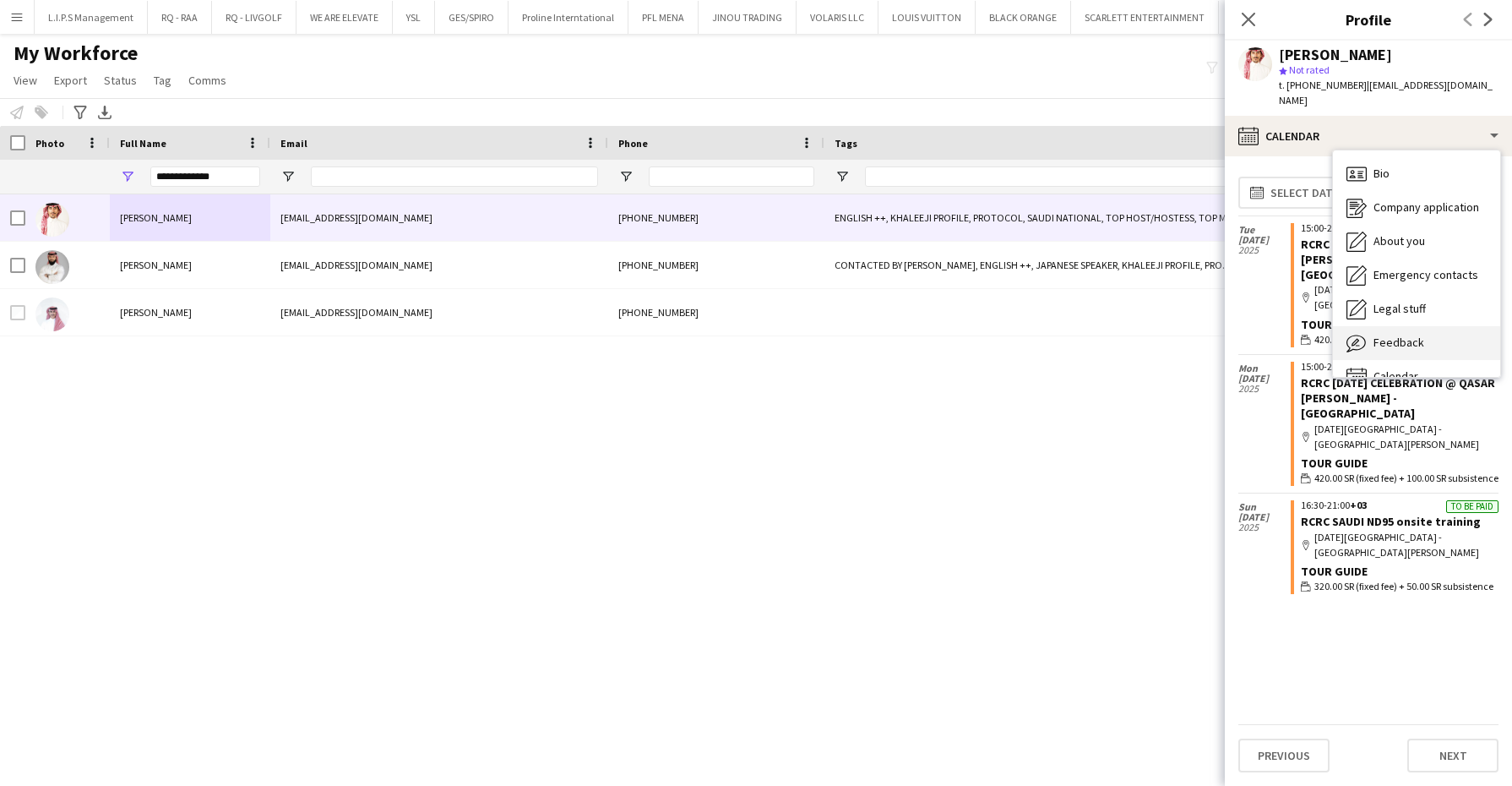
click at [1399, 327] on div "Feedback Feedback" at bounding box center [1417, 343] width 167 height 33
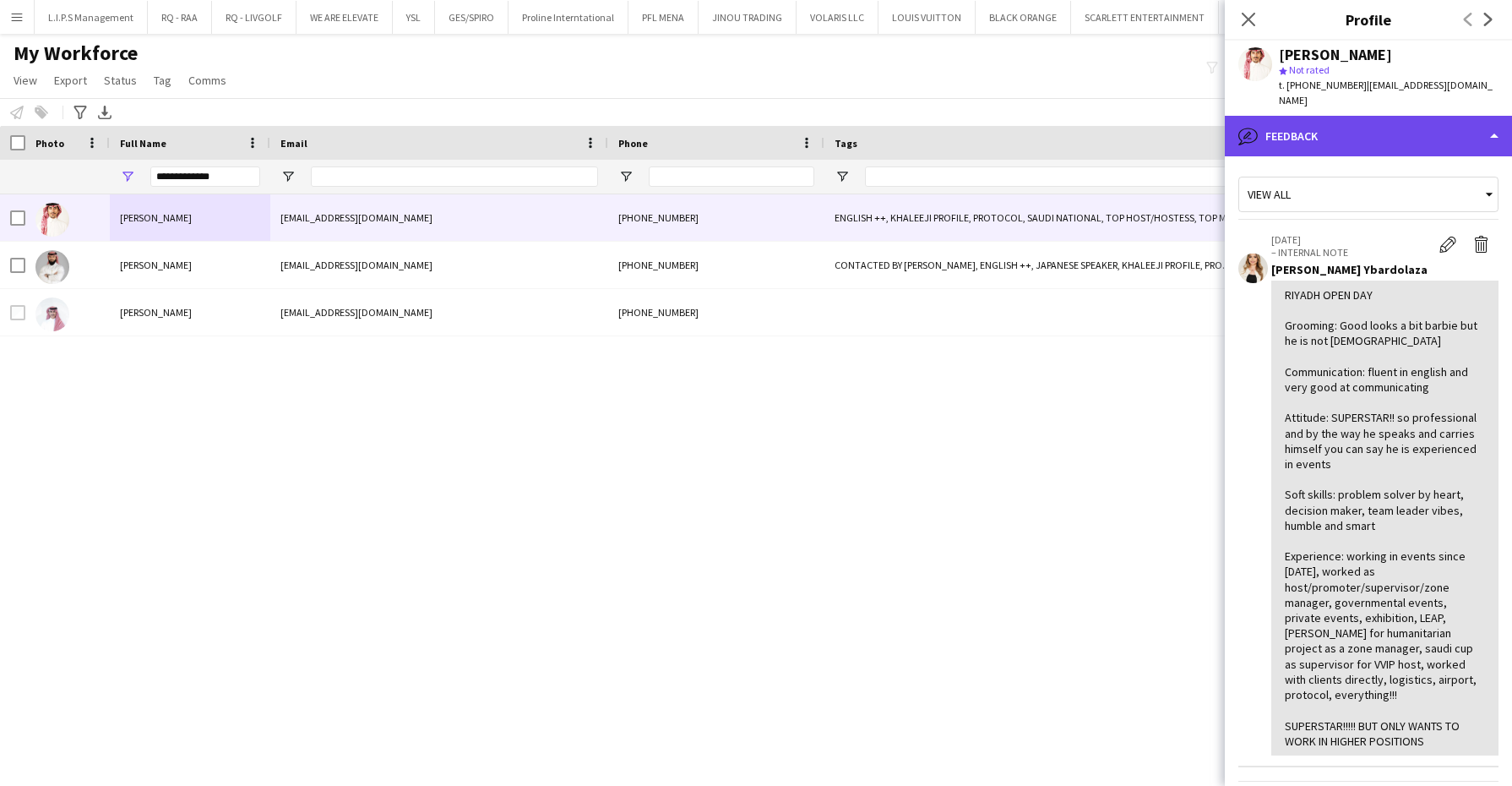
click at [1430, 127] on div "bubble-pencil Feedback" at bounding box center [1368, 136] width 287 height 40
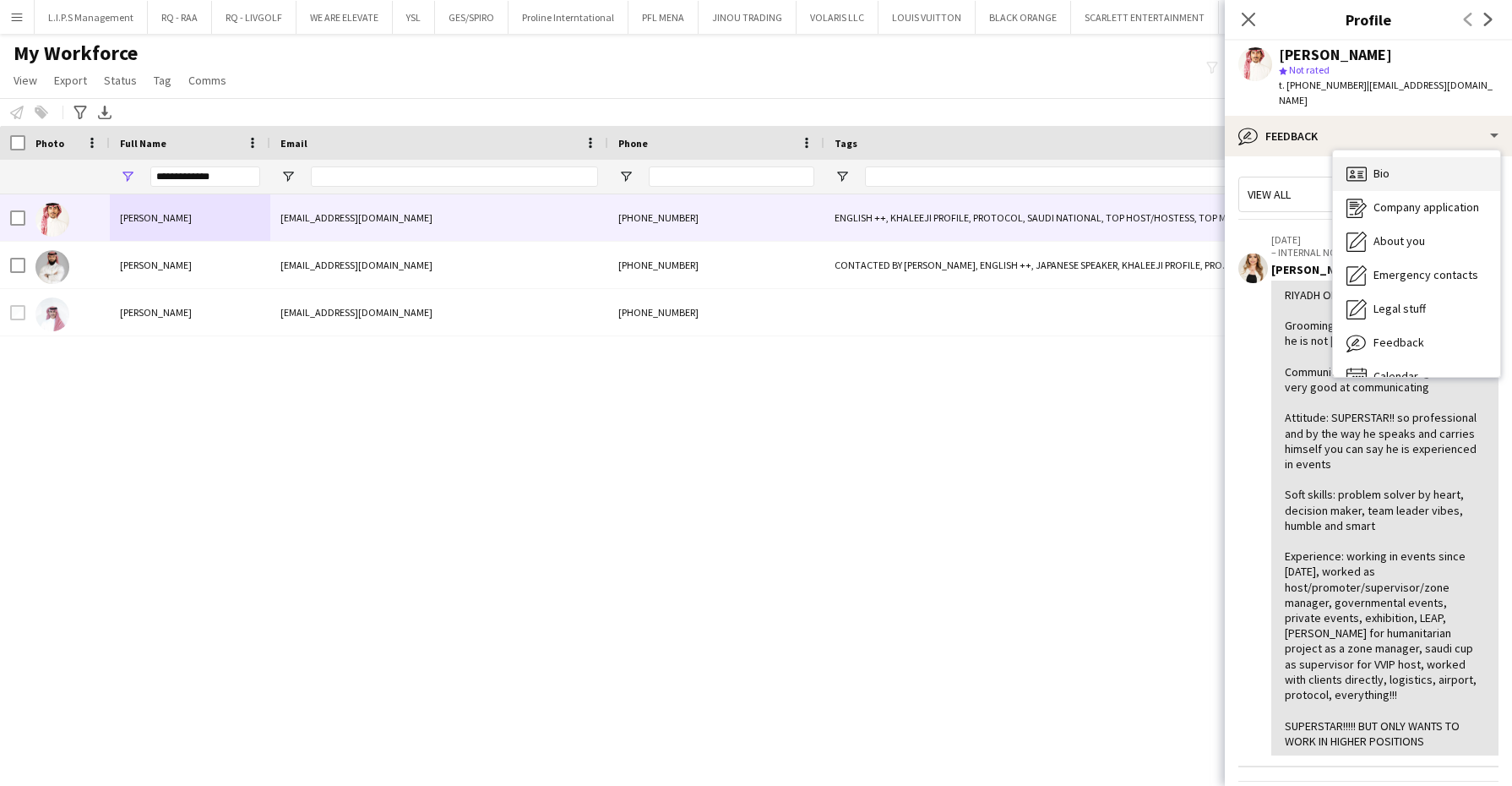
click at [1436, 158] on div "Bio Bio" at bounding box center [1417, 174] width 167 height 33
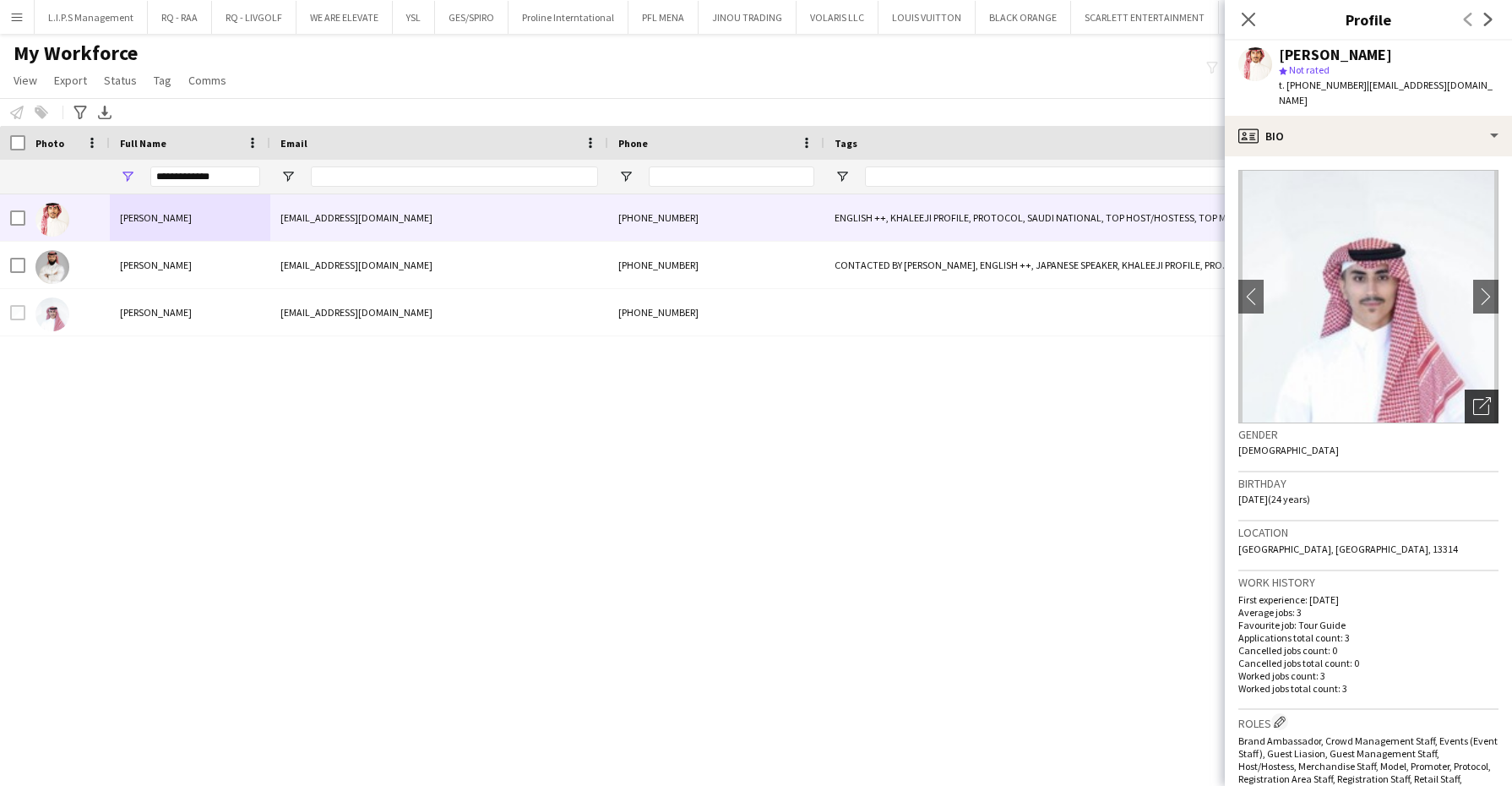
click at [1474, 397] on icon "Open photos pop-in" at bounding box center [1482, 406] width 18 height 18
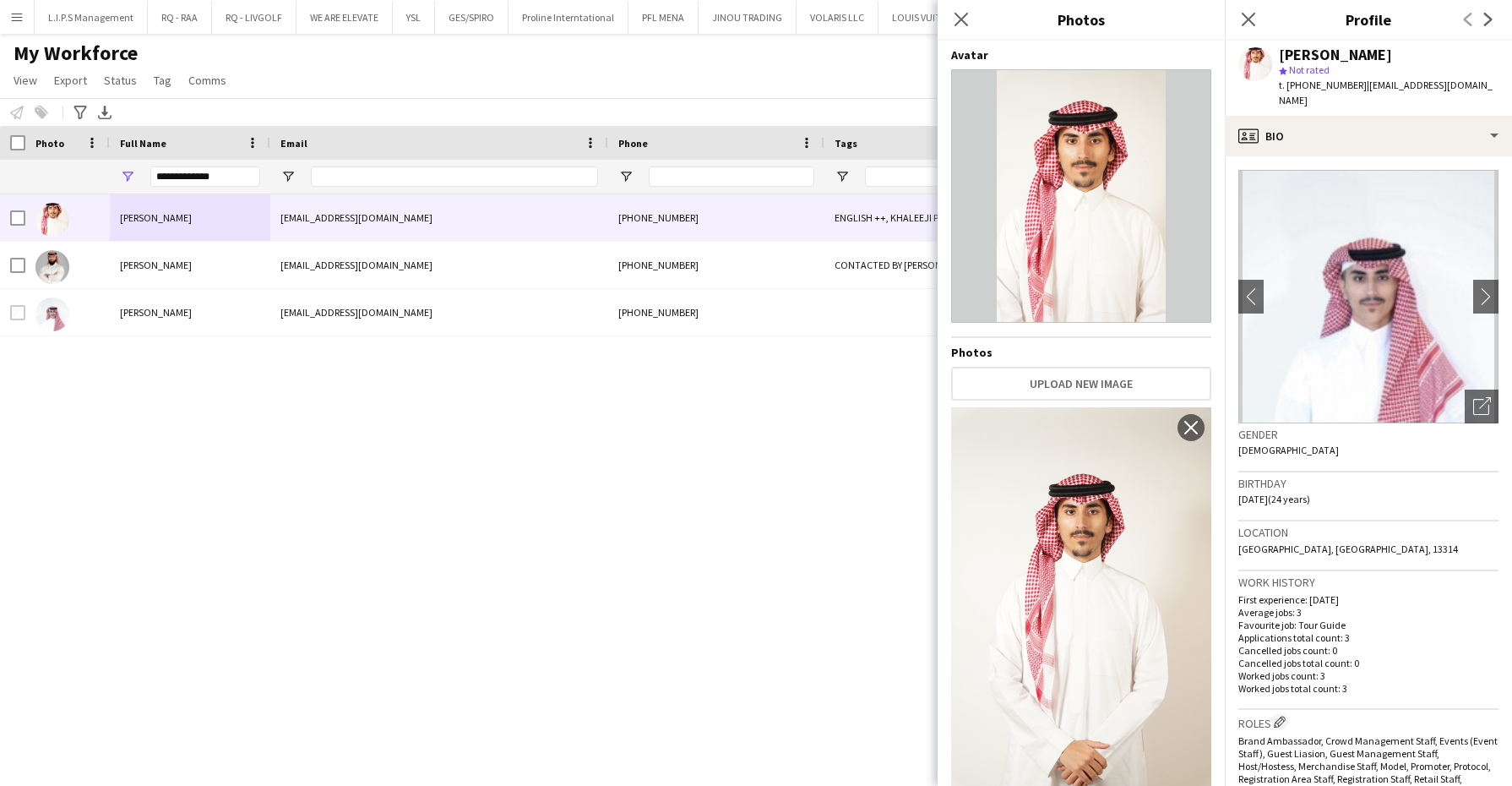
scroll to position [381, 0]
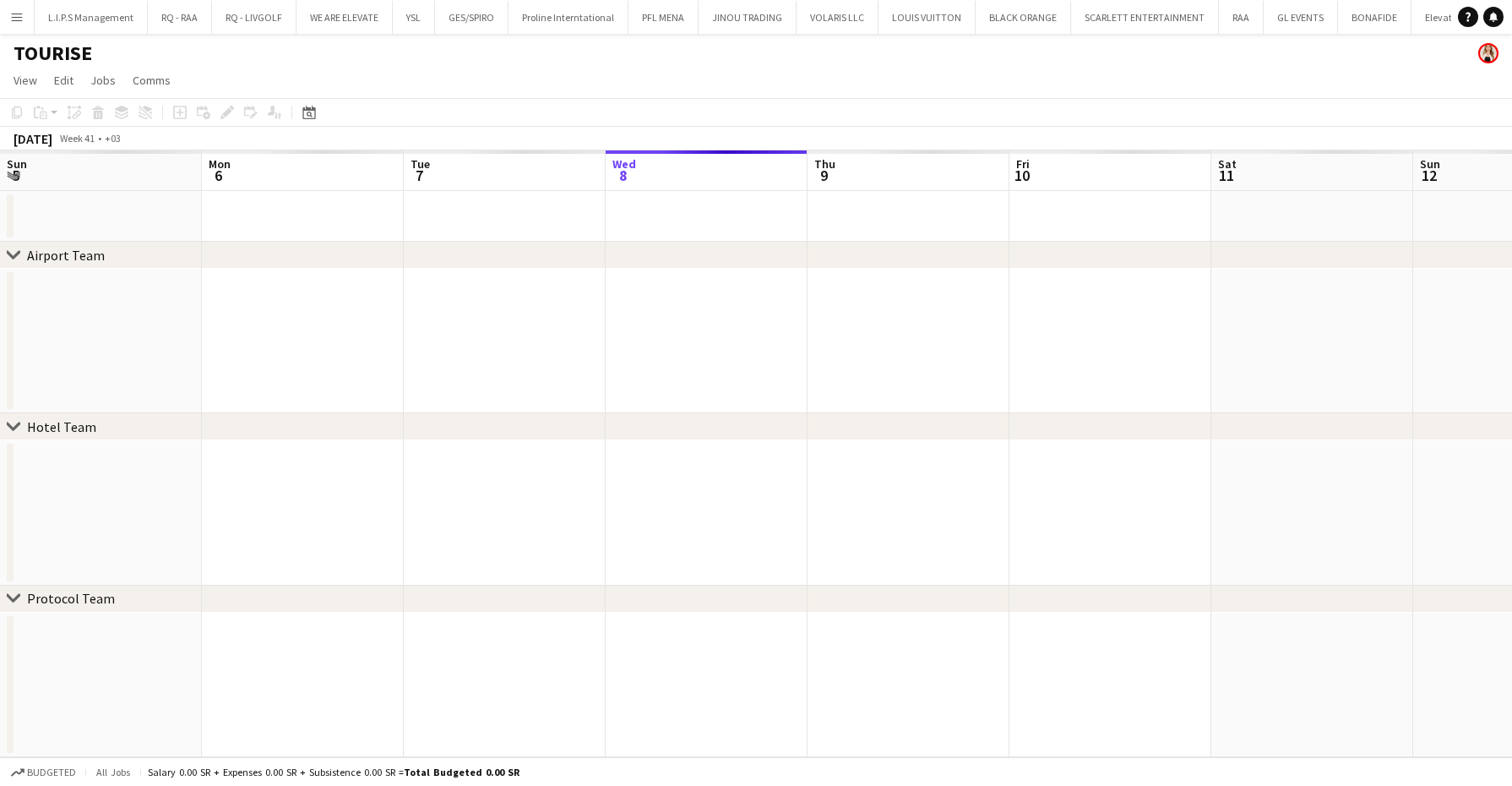
scroll to position [0, 404]
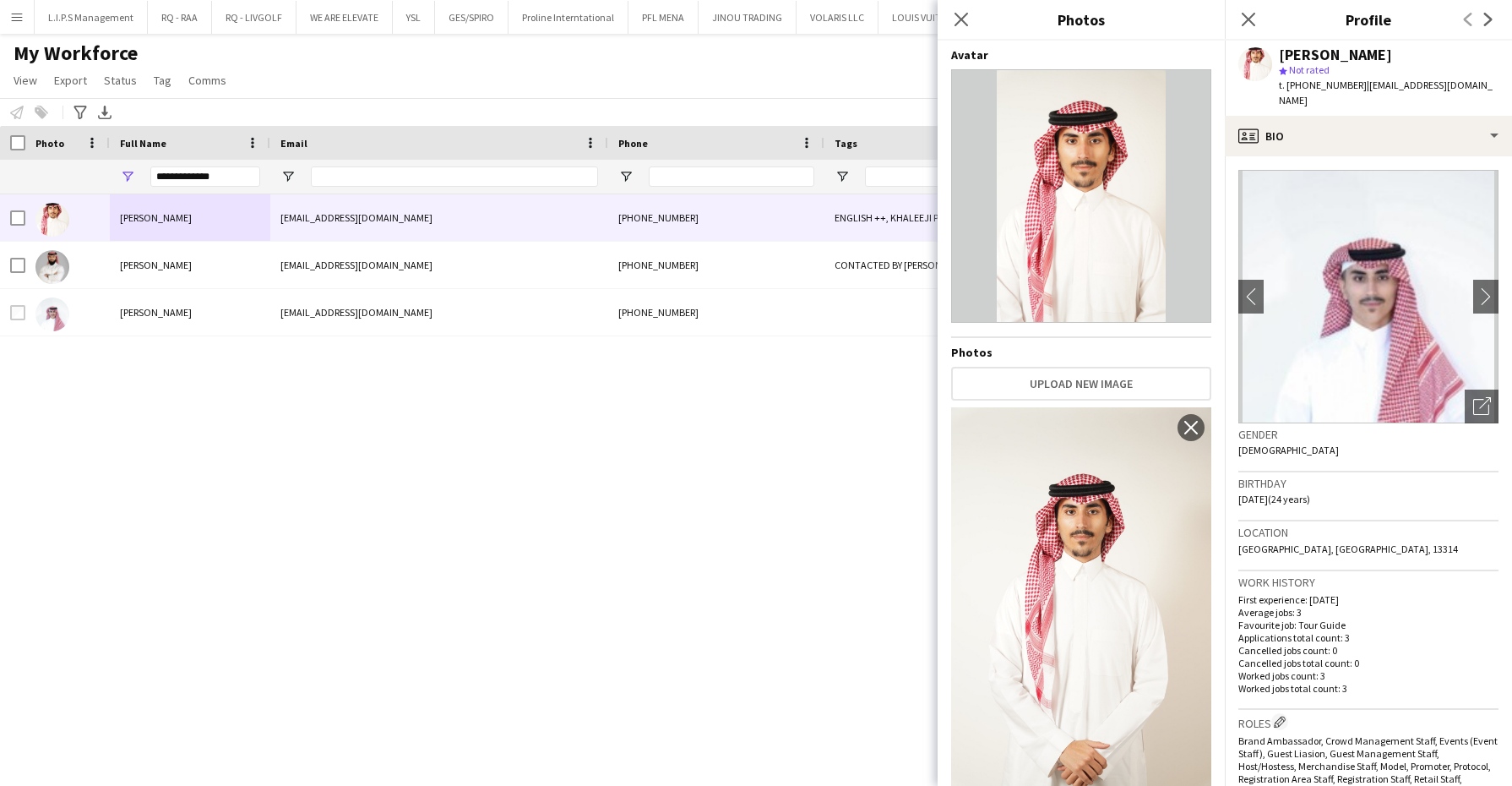
click at [93, 153] on div "Workforce Details Photo Full Name 1" at bounding box center [1452, 160] width 2905 height 69
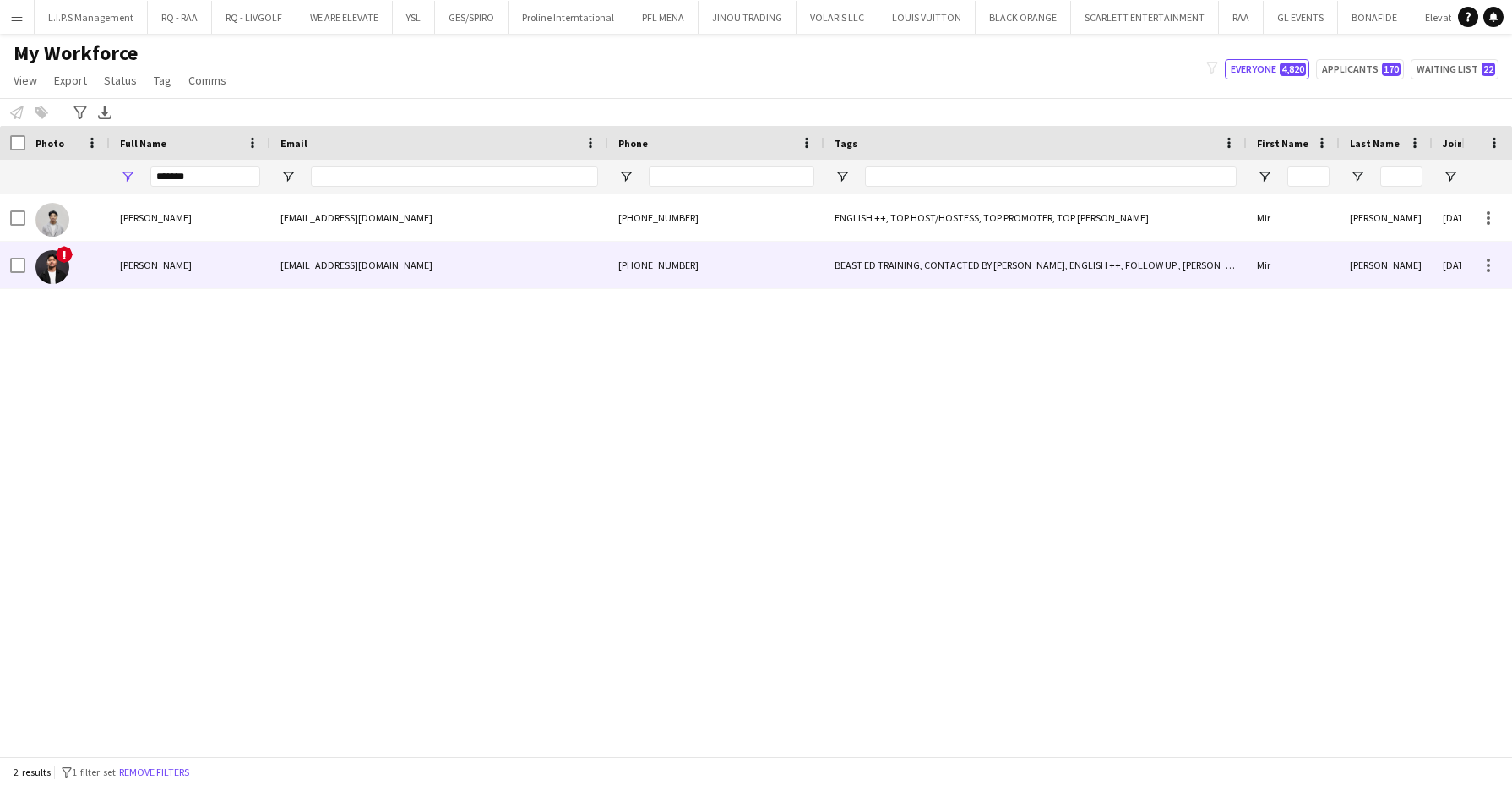
click at [114, 261] on div "Mir Ali" at bounding box center [190, 265] width 160 height 47
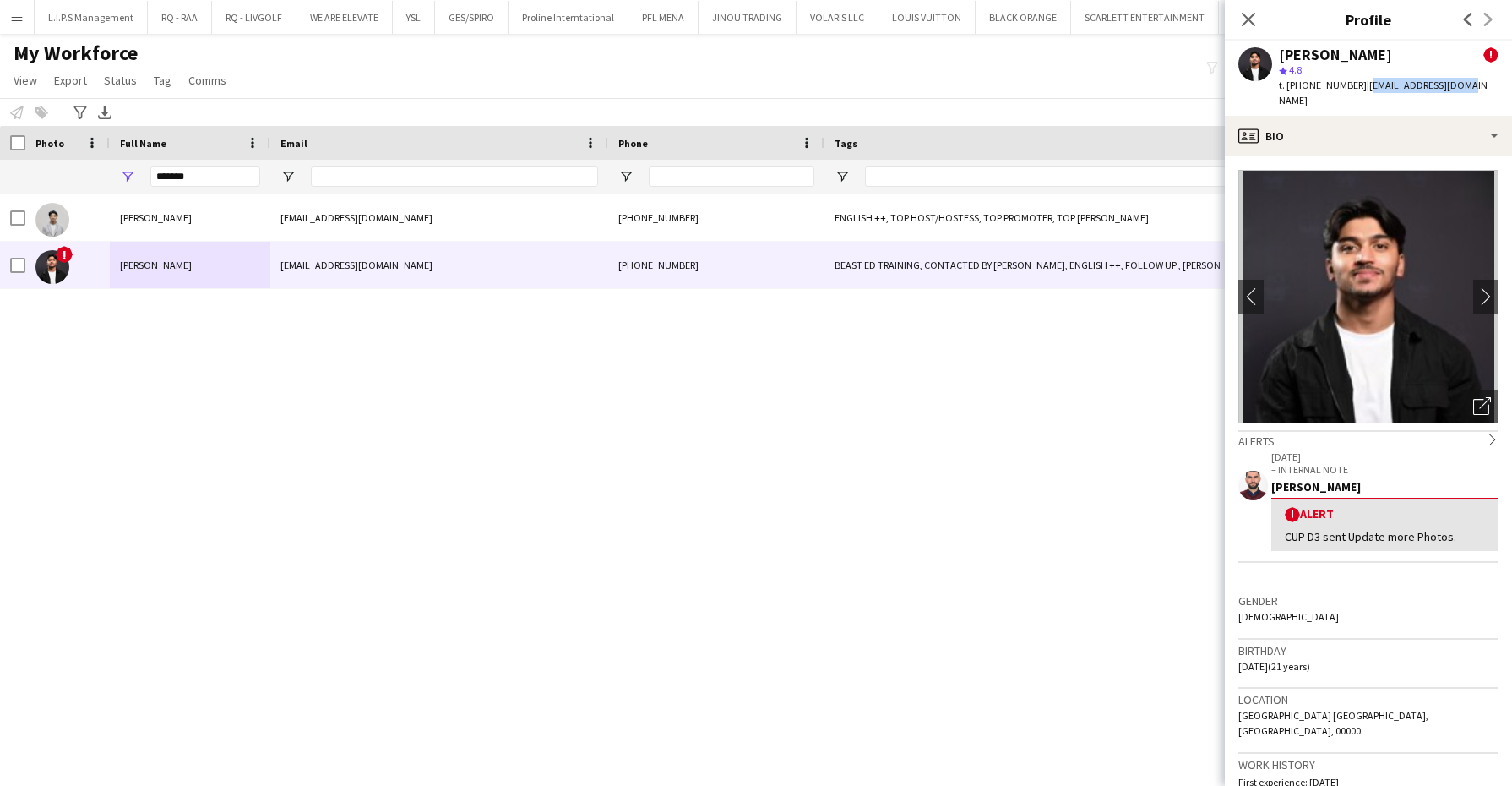
drag, startPoint x: 1472, startPoint y: 92, endPoint x: 1360, endPoint y: 83, distance: 112.4
click at [1360, 83] on app-profile-header "Mir Ali ! star 4.8 t. +966583019570 | akkiabedi@gmail.com" at bounding box center [1368, 77] width 287 height 75
copy span "akkiabedi@gmail.com"
click at [1320, 84] on span "t. +966583019570" at bounding box center [1323, 84] width 88 height 12
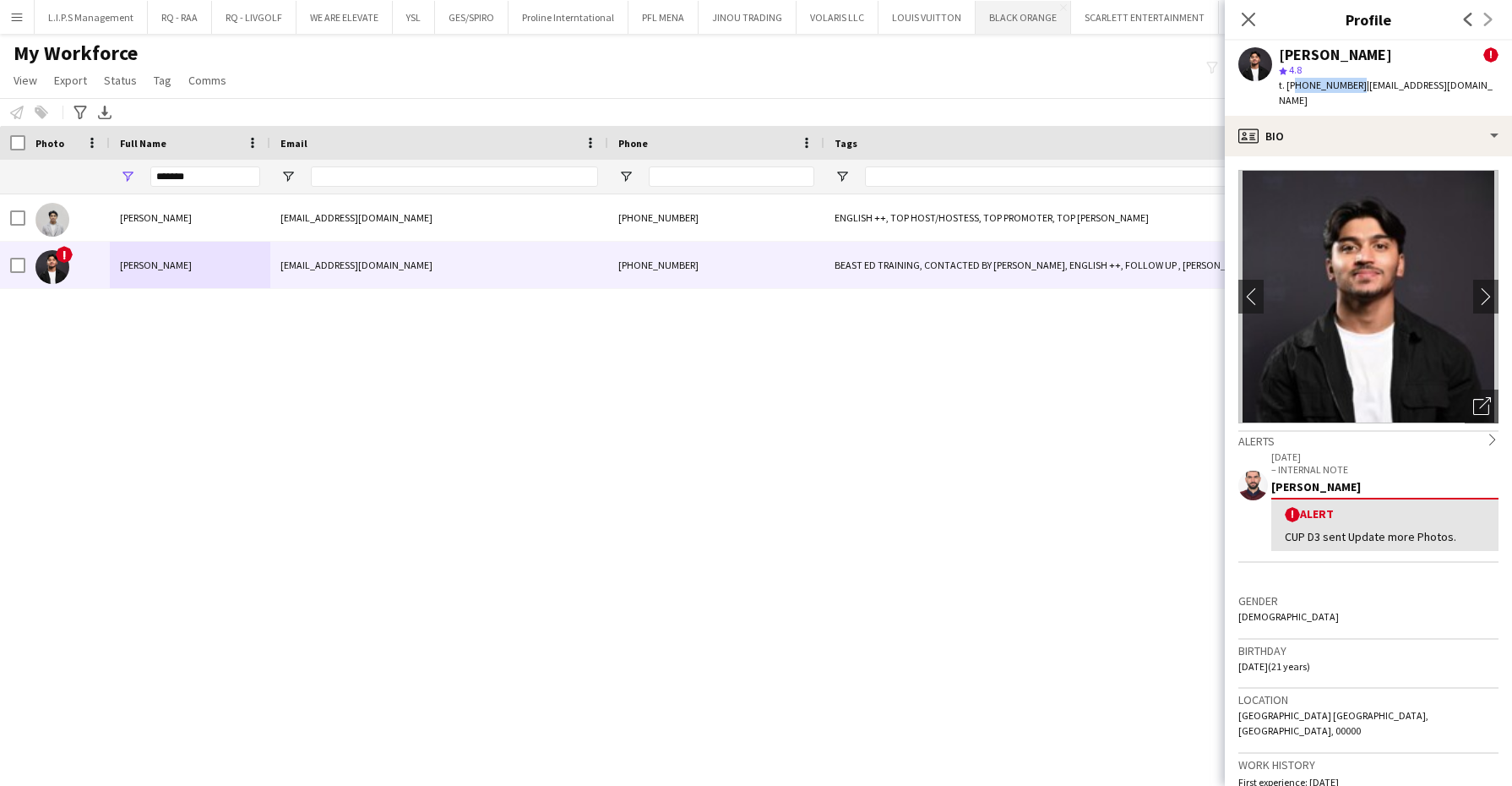
copy span "966583019570"
drag, startPoint x: 232, startPoint y: 168, endPoint x: 90, endPoint y: 149, distance: 143.3
click at [90, 149] on div "Workforce Details Full Name First Name Last Name" at bounding box center [1452, 160] width 2905 height 69
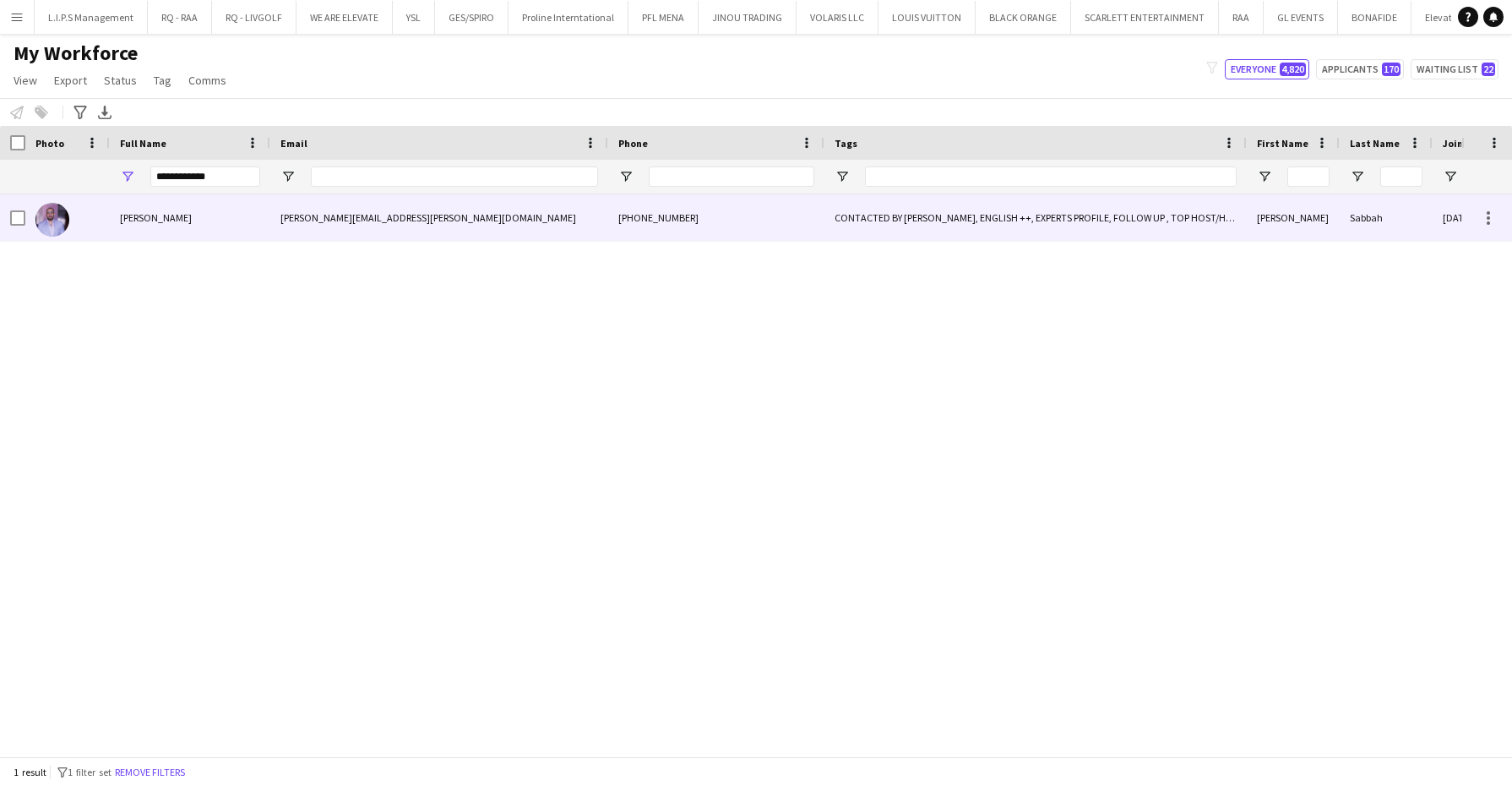
click at [169, 220] on span "Ibrahim Sabbah" at bounding box center [156, 217] width 72 height 12
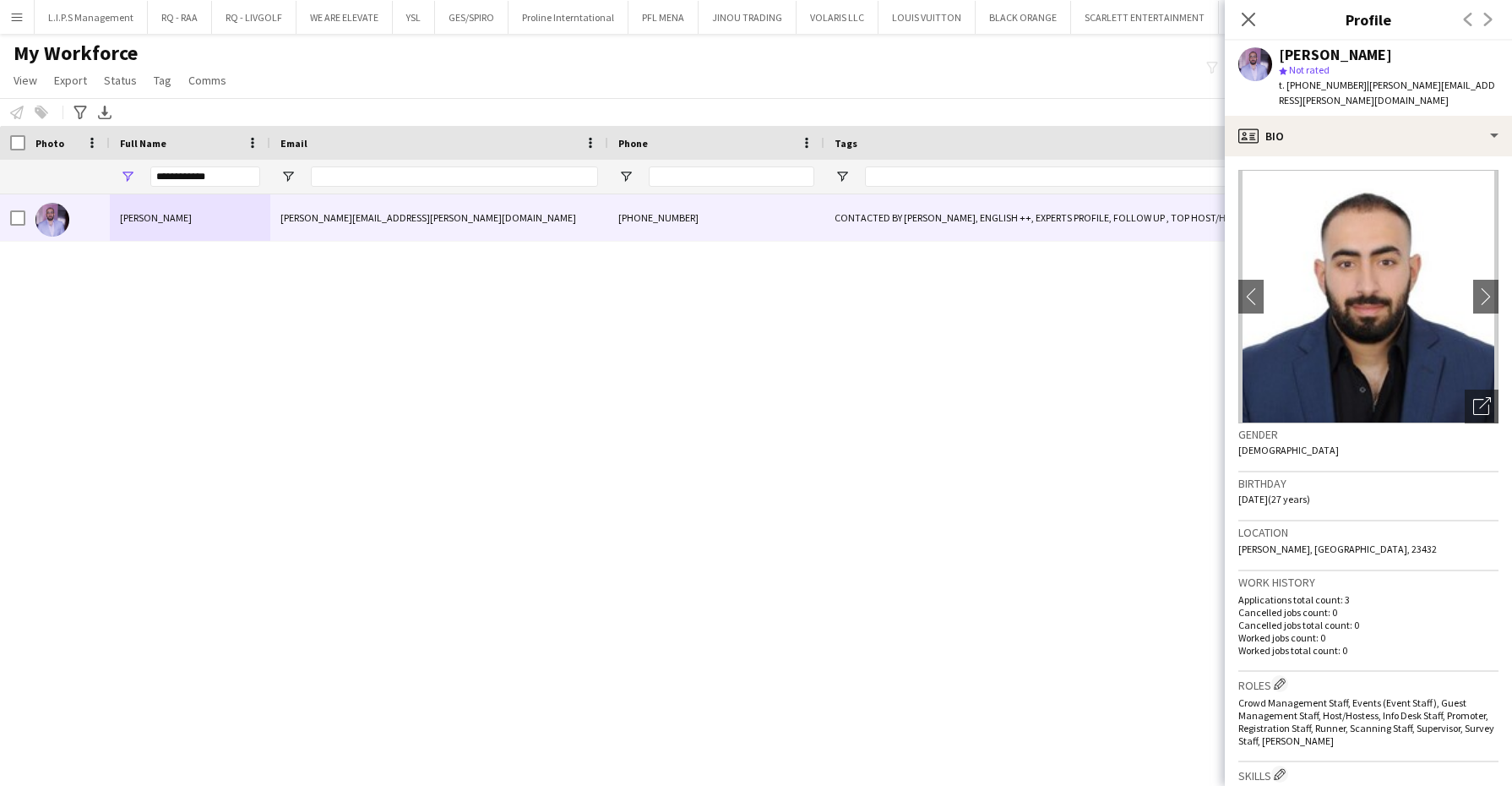
click at [1327, 83] on span "t. +966550199797" at bounding box center [1323, 84] width 88 height 12
copy span "966550199797"
drag, startPoint x: 1500, startPoint y: 90, endPoint x: 1360, endPoint y: 85, distance: 140.1
click at [1360, 85] on div "Ibrahim Sabbah star Not rated t. +966550199797 | ibrahim.m.sabbah@gmail.com" at bounding box center [1368, 77] width 287 height 75
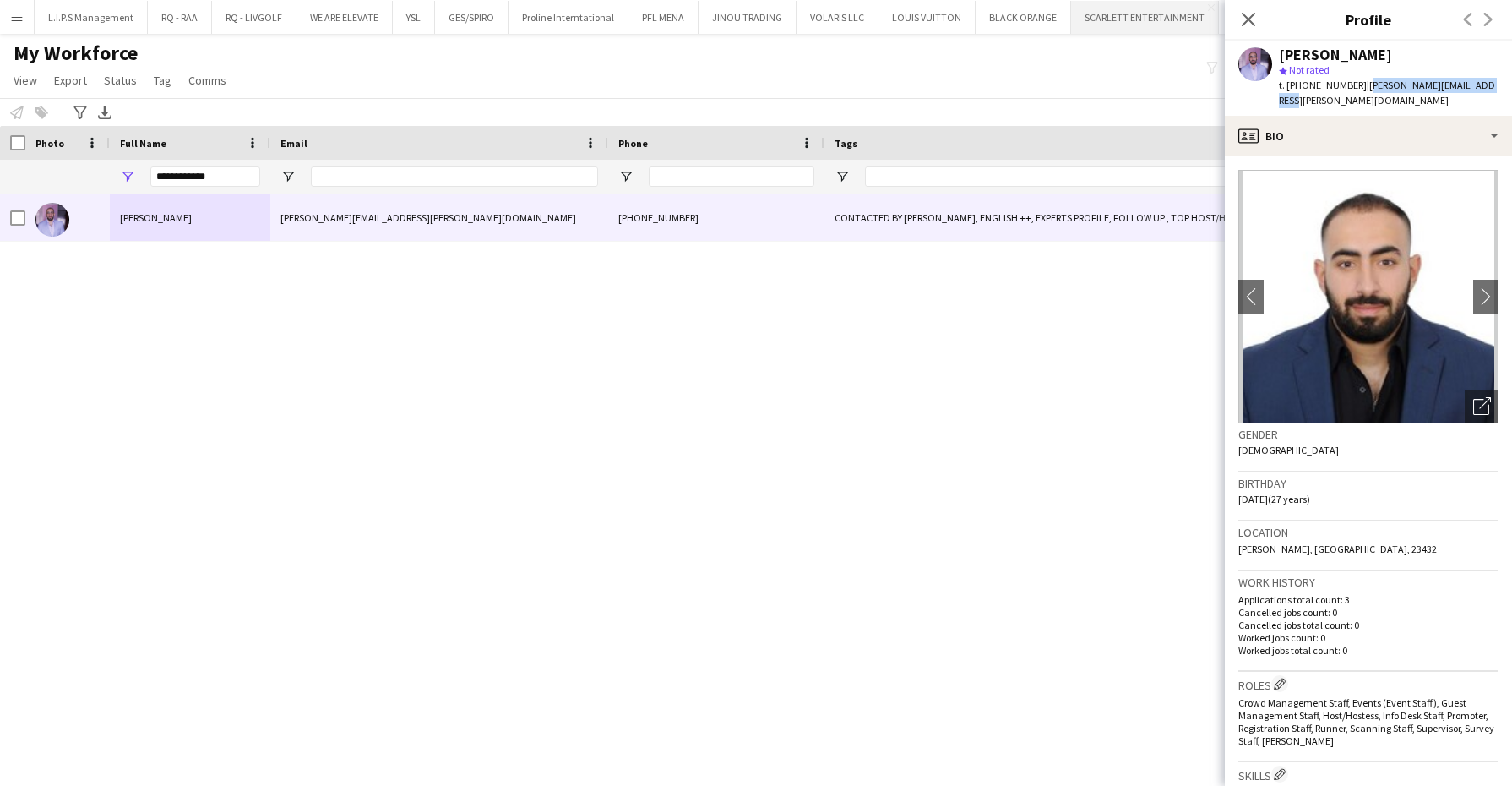
copy span "ibrahim.m.sabbah@gmail.com"
drag, startPoint x: 238, startPoint y: 184, endPoint x: 48, endPoint y: 159, distance: 191.6
click at [48, 159] on div "Workforce Details Full Name First Name Last Name" at bounding box center [1452, 160] width 2905 height 69
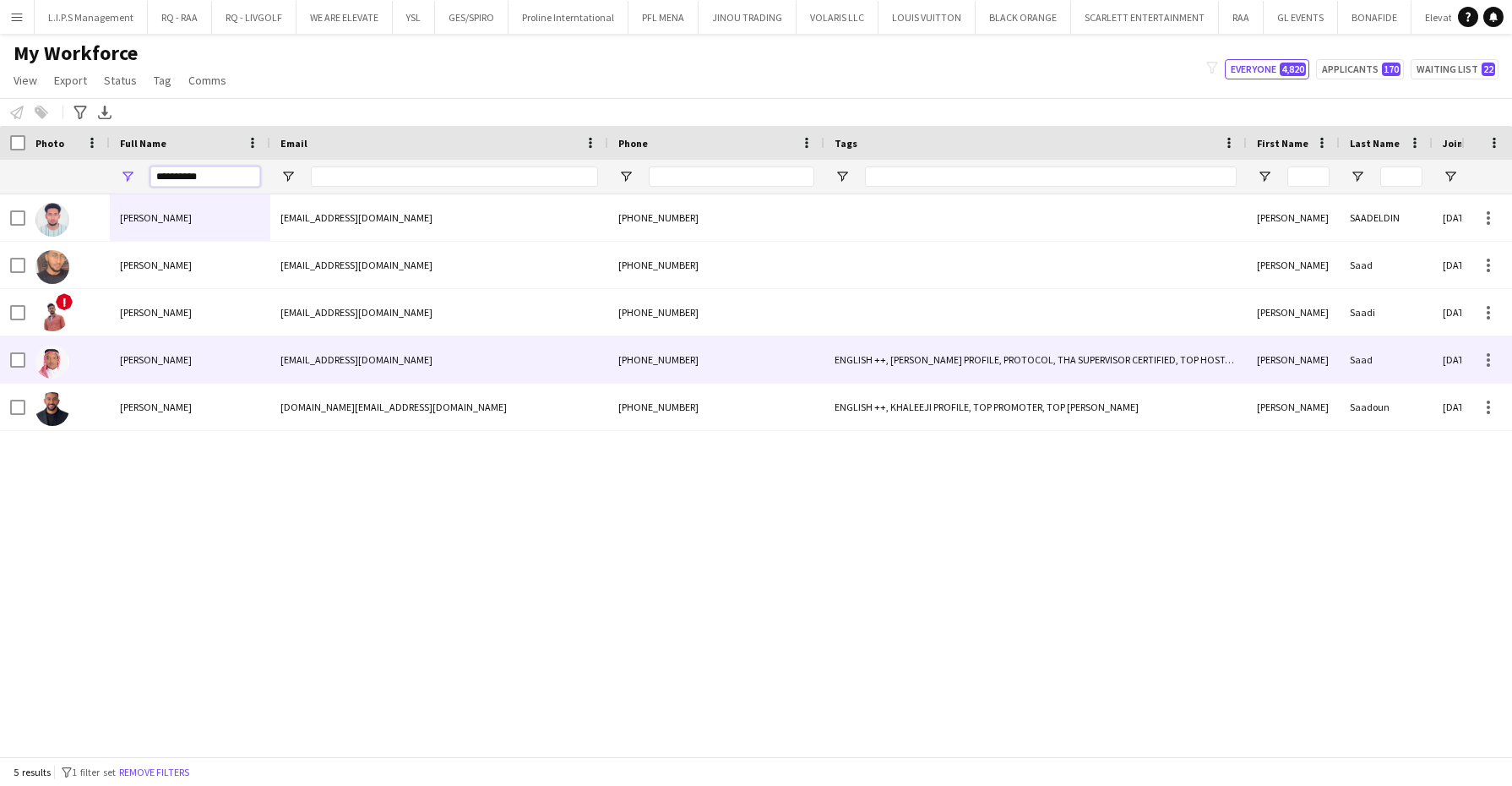
type input "**********"
click at [163, 365] on span "Ahmed Saad" at bounding box center [156, 359] width 72 height 12
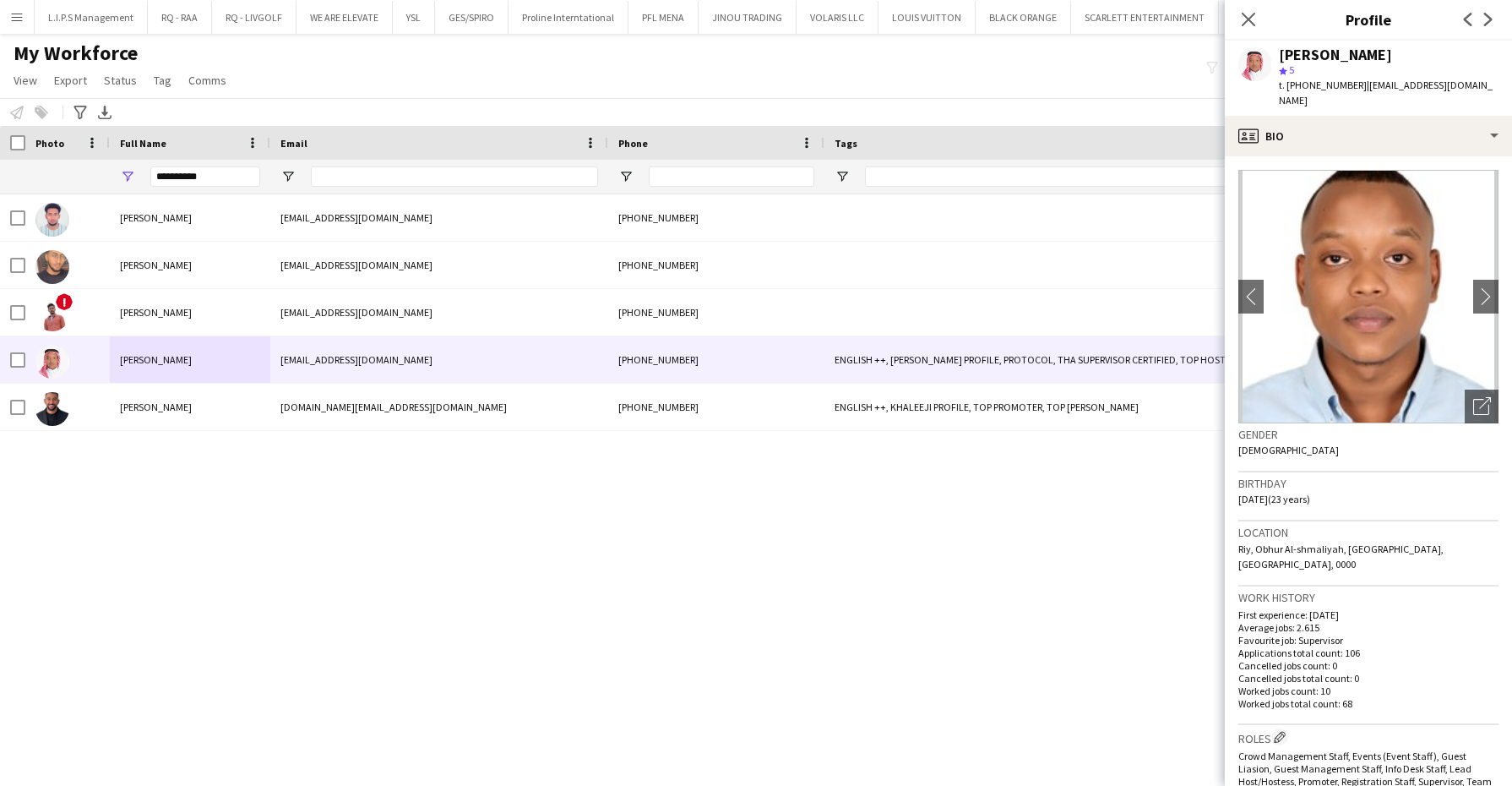
click at [1320, 90] on span "t. +966598994216" at bounding box center [1323, 84] width 88 height 12
copy span "966598994216"
drag, startPoint x: 1480, startPoint y: 82, endPoint x: 1360, endPoint y: 80, distance: 120.0
click at [1360, 80] on div "Ahmed Saad star 5 t. +966598994216 | ahmedabcono@gmail.com" at bounding box center [1368, 77] width 287 height 75
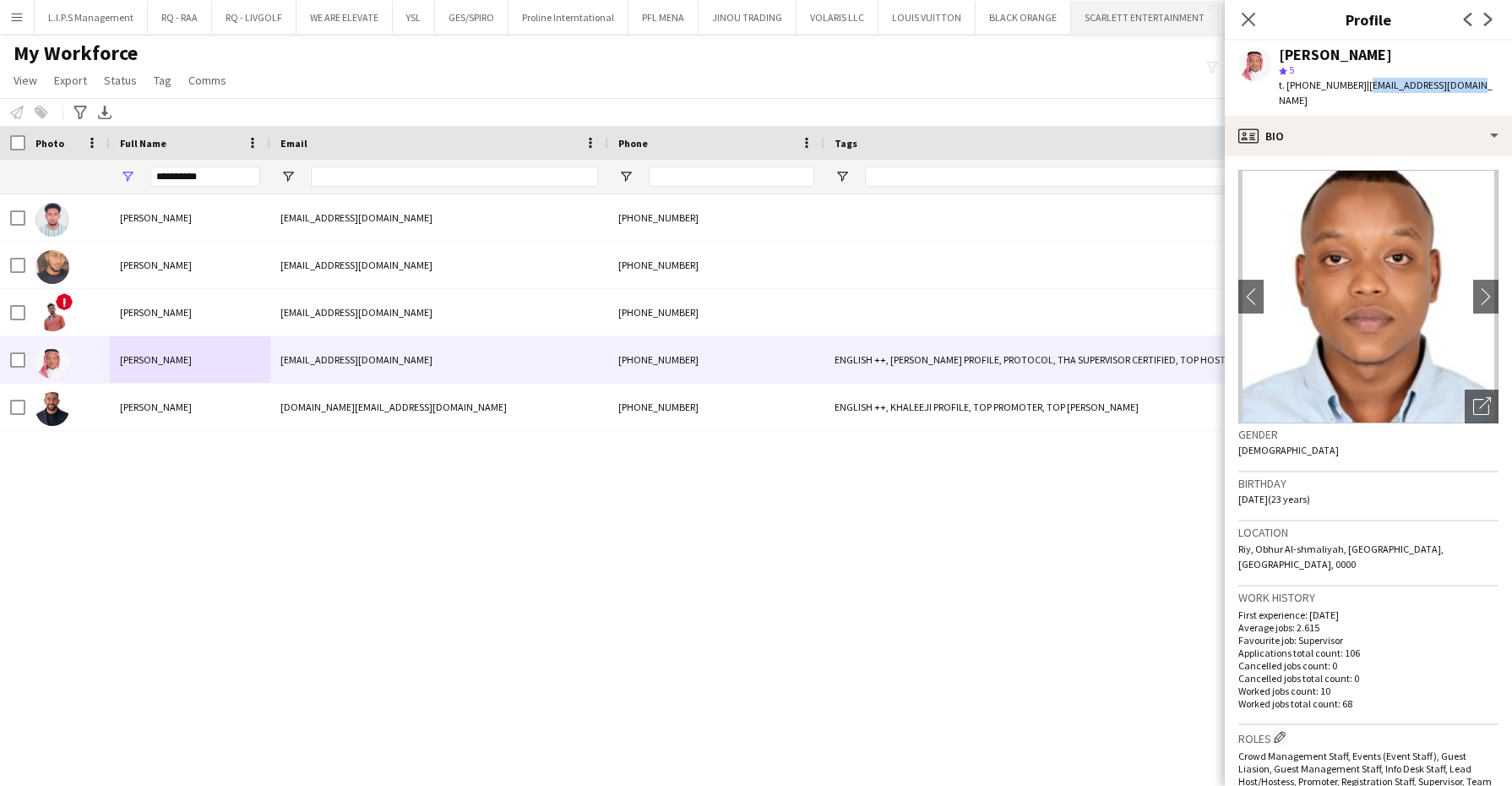
copy span "ahmedabcono@gmail.com"
drag, startPoint x: 238, startPoint y: 184, endPoint x: 10, endPoint y: 180, distance: 228.0
click at [10, 180] on div "**********" at bounding box center [1452, 176] width 2905 height 33
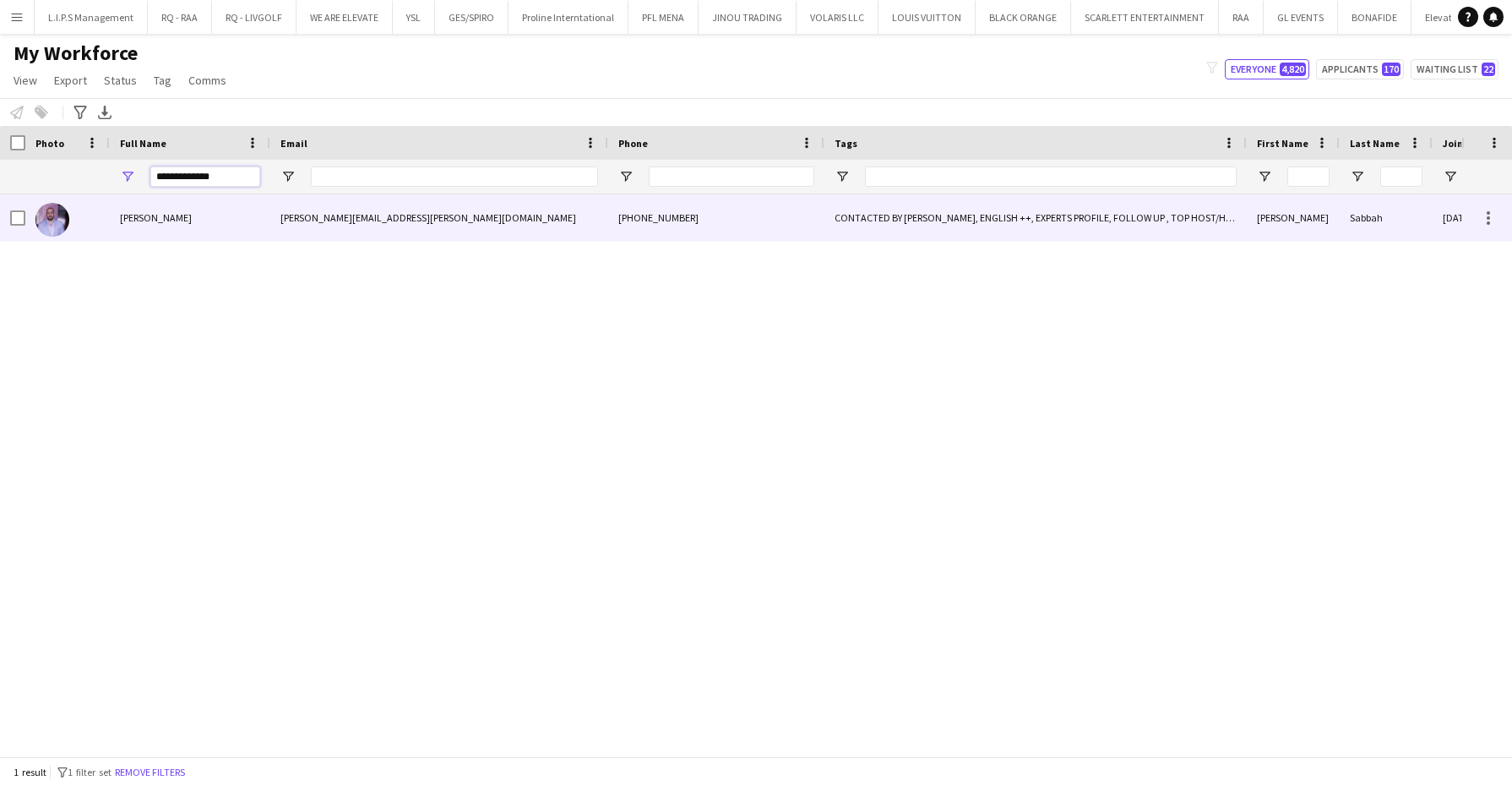
type input "**********"
click at [243, 224] on div "Ibrahim Sabbah" at bounding box center [190, 218] width 160 height 47
